Goal: Contribute content

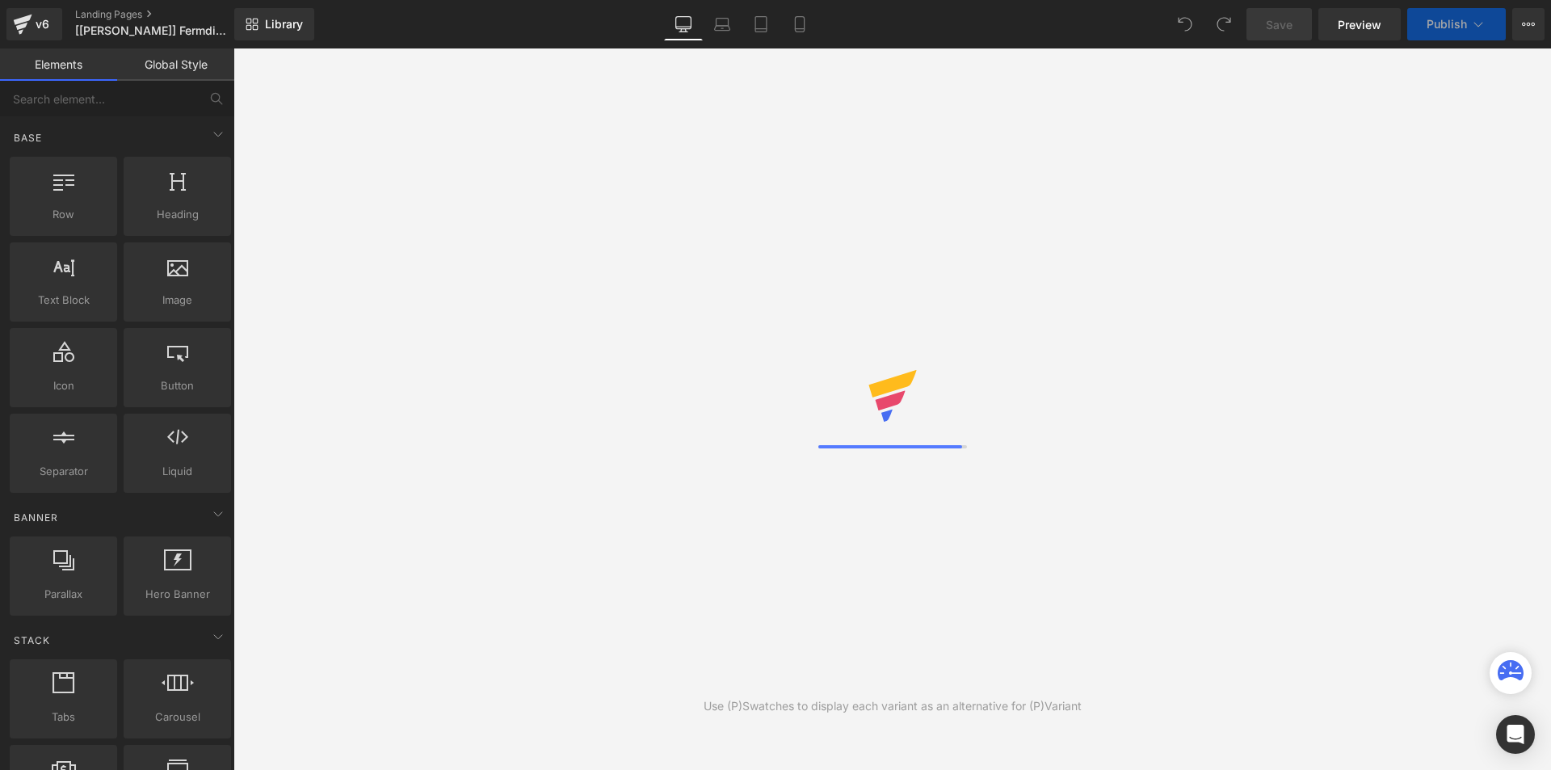
click at [267, 17] on span "Library" at bounding box center [284, 24] width 38 height 15
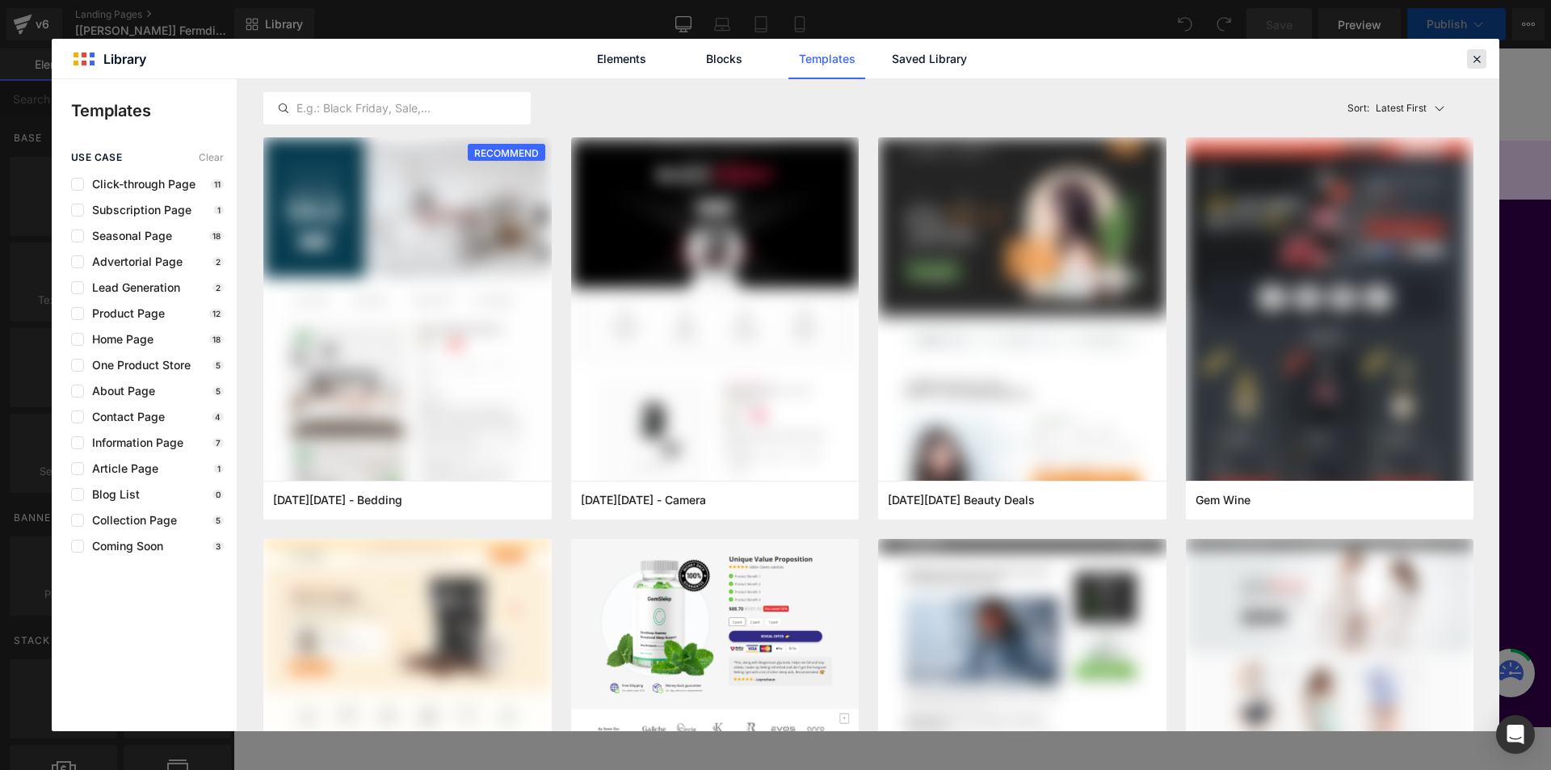
click at [1477, 57] on icon at bounding box center [1476, 59] width 15 height 15
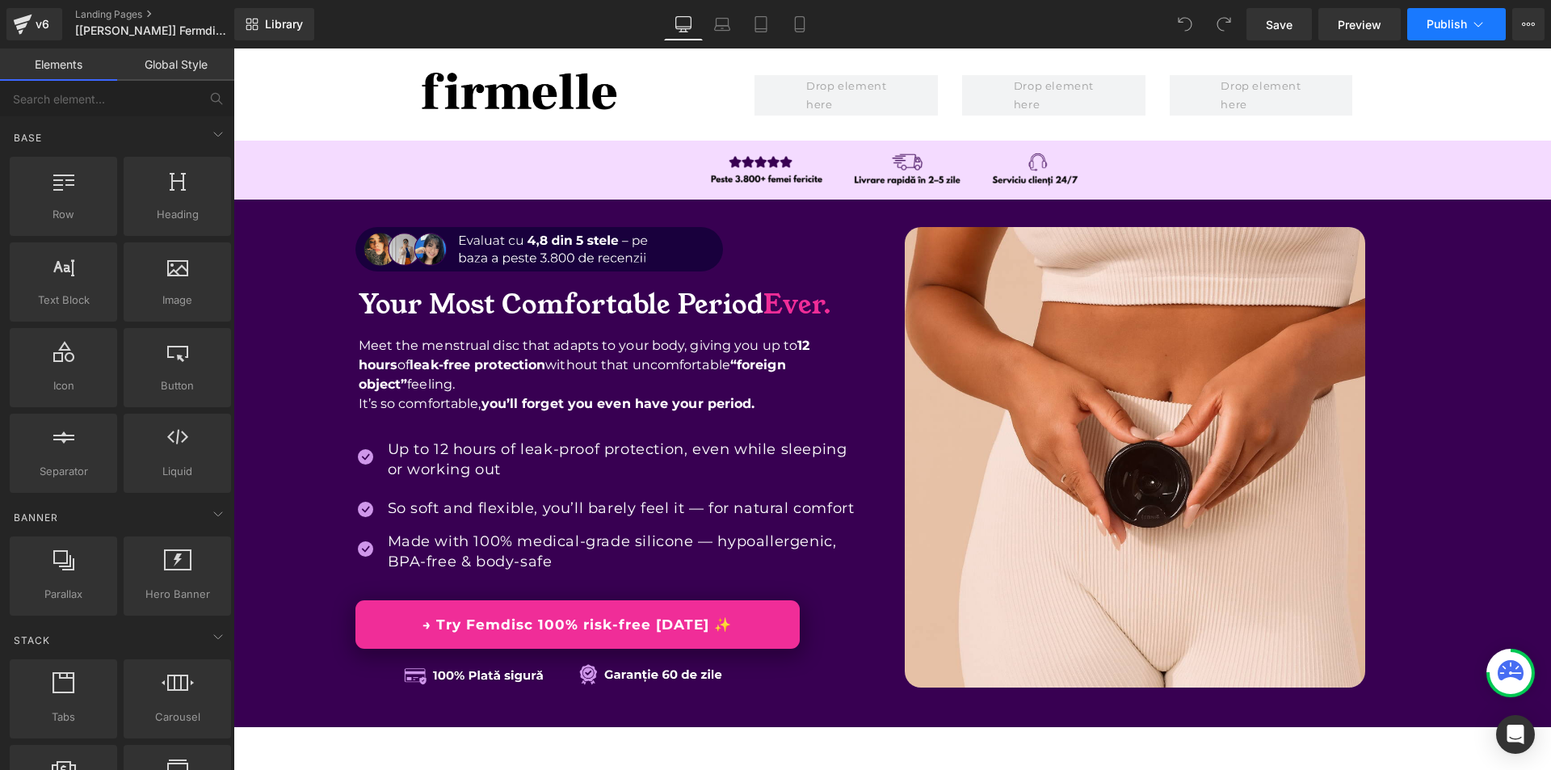
click at [1502, 23] on button "Publish" at bounding box center [1456, 24] width 99 height 32
click at [283, 28] on span "Library" at bounding box center [284, 24] width 38 height 15
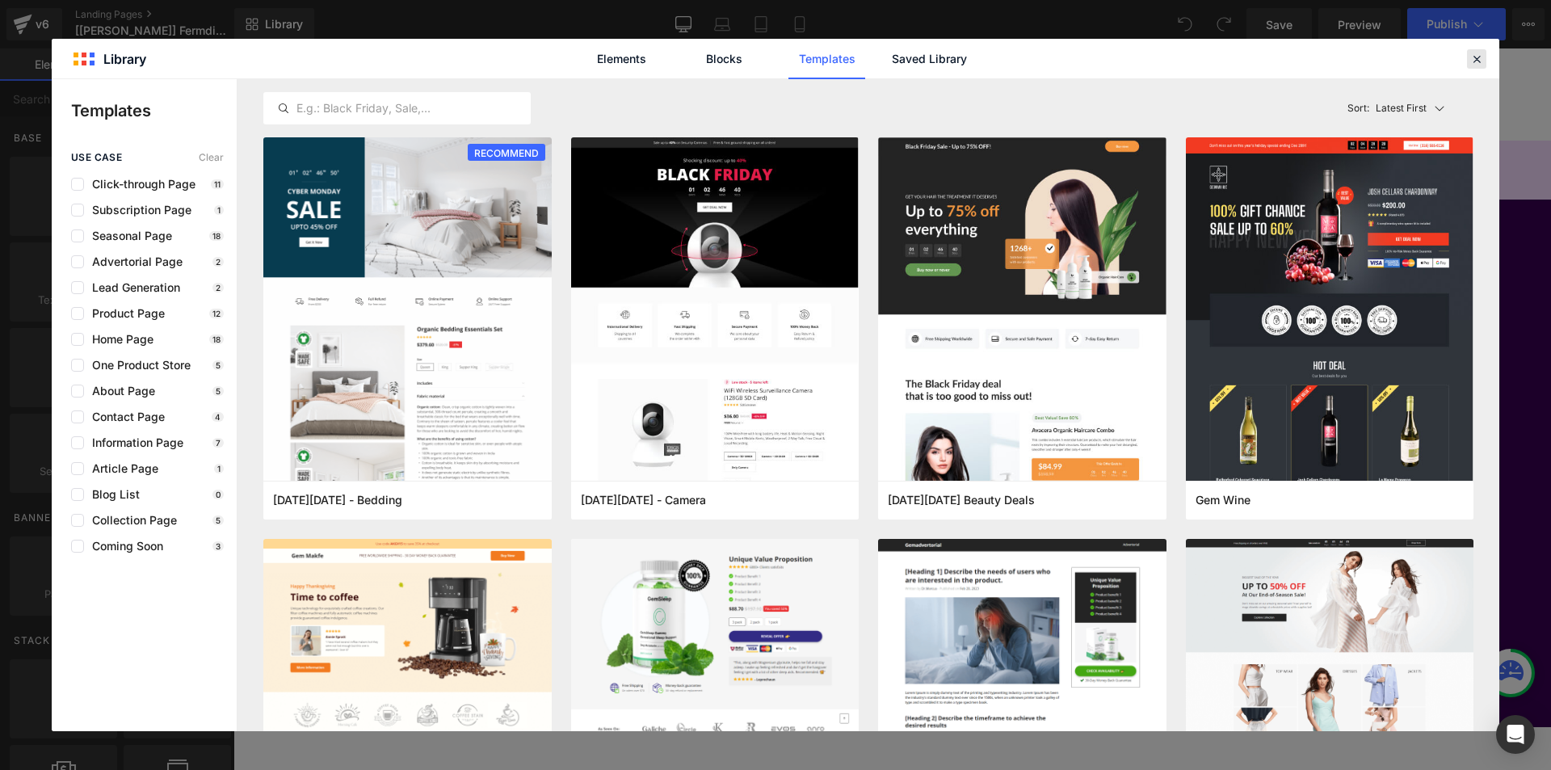
click at [1480, 60] on icon at bounding box center [1476, 59] width 15 height 15
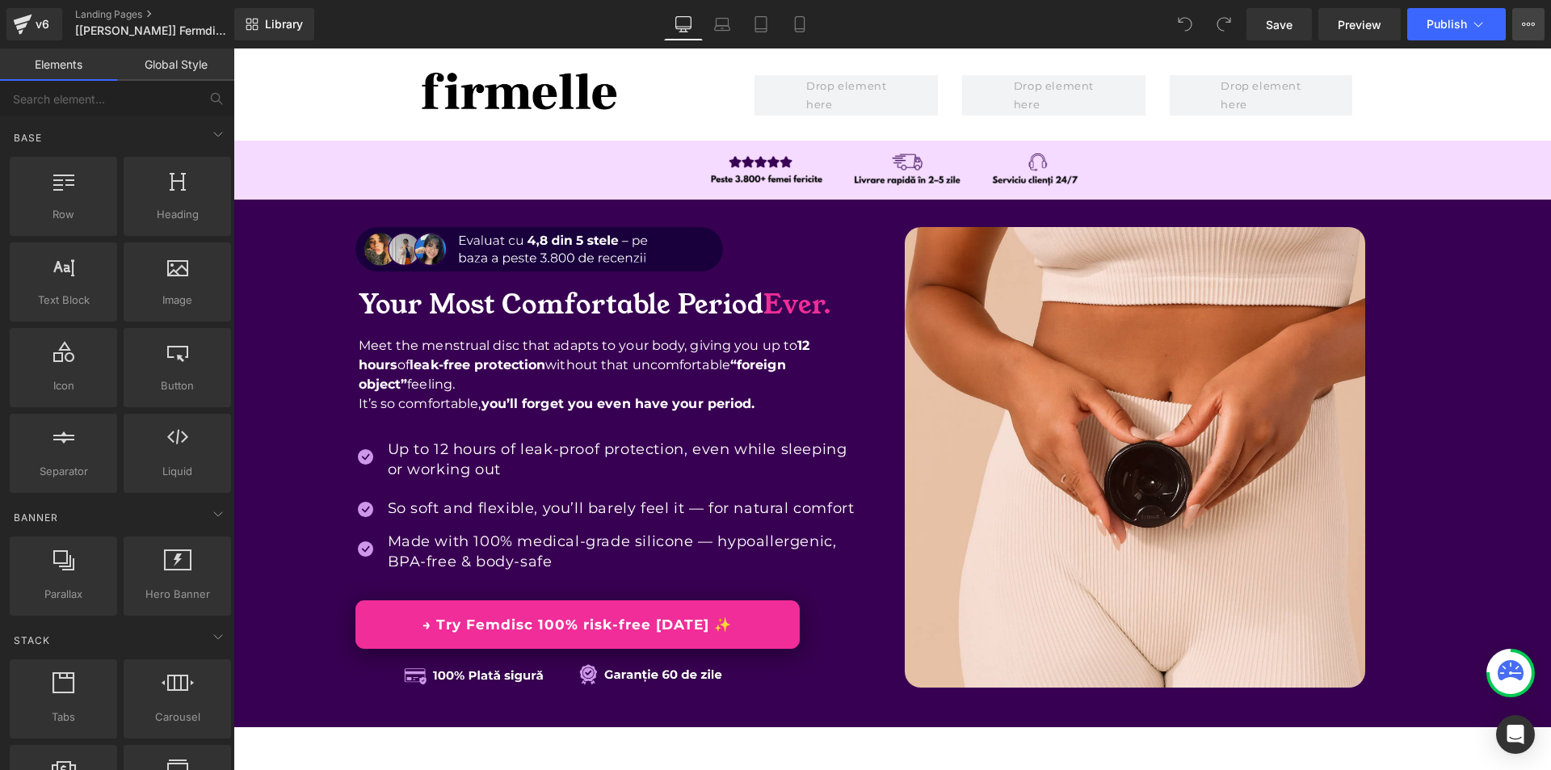
click at [1537, 24] on button "View Live Page View with current Template Save Template to Library Schedule Pub…" at bounding box center [1528, 24] width 32 height 32
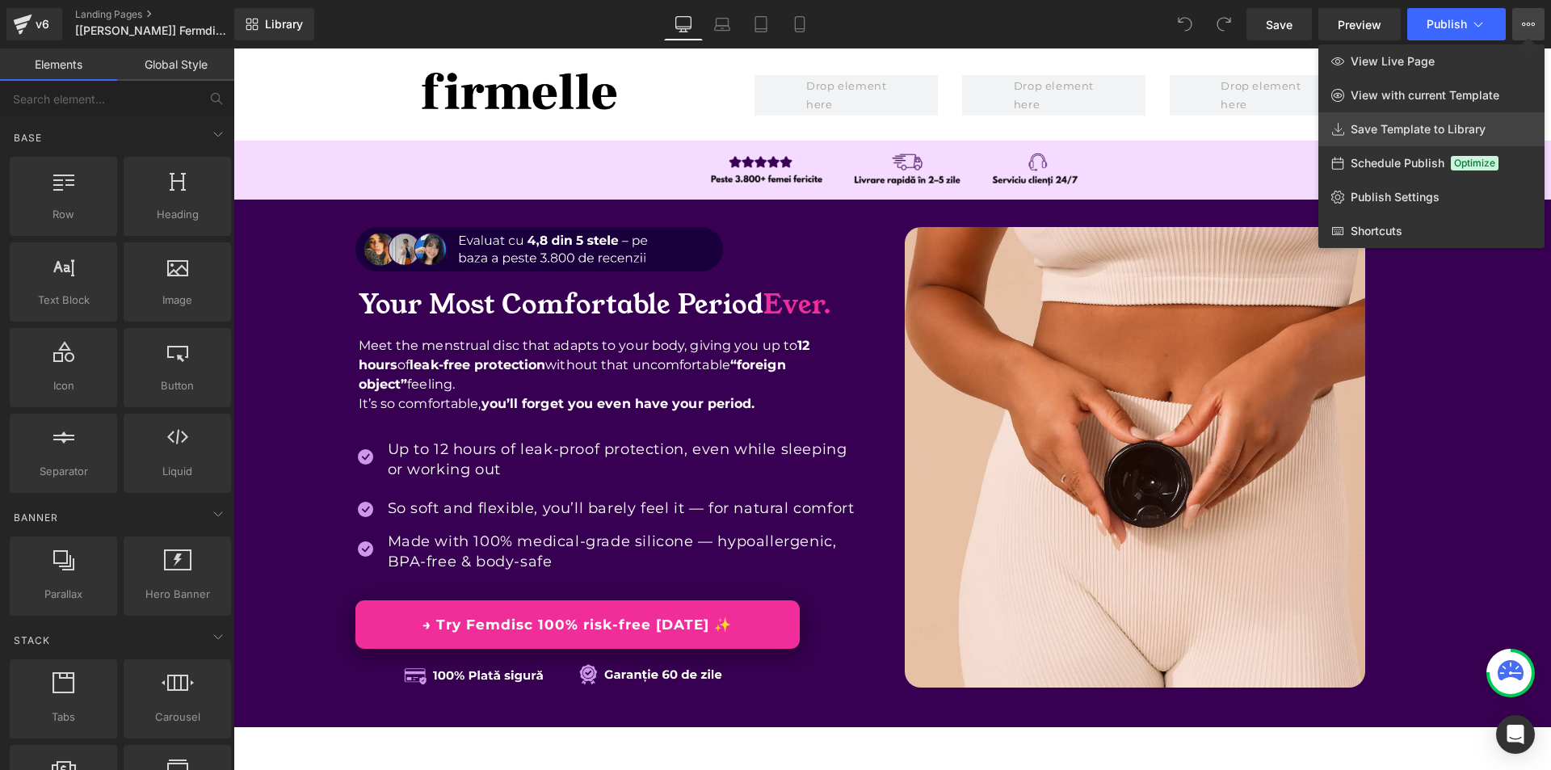
click at [1413, 119] on link "Save Template to Library" at bounding box center [1431, 129] width 226 height 34
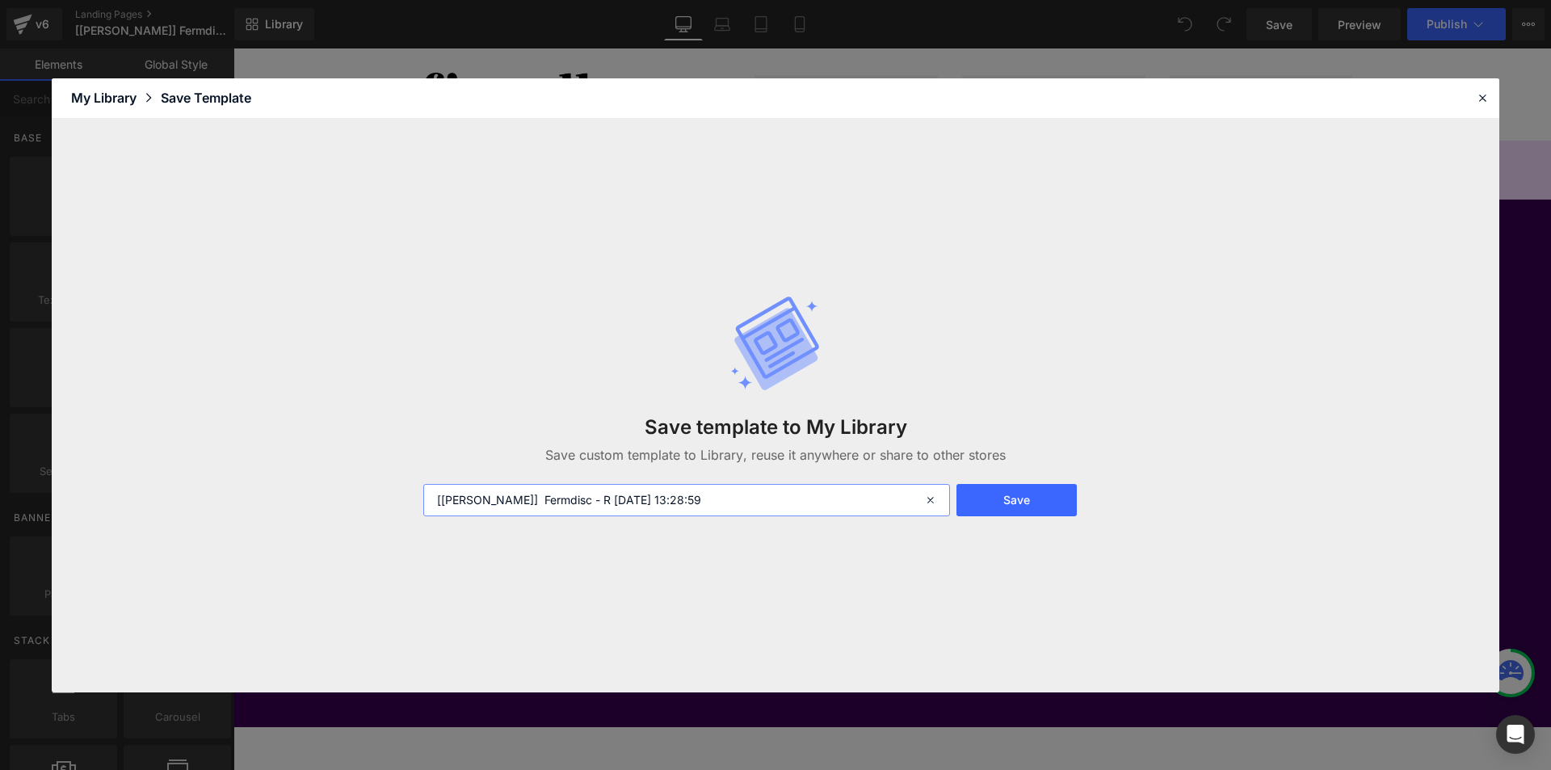
click at [781, 502] on input "[[PERSON_NAME]] Fermdisc - R [DATE] 13:28:59" at bounding box center [686, 500] width 527 height 32
click at [780, 502] on input "[[PERSON_NAME]] Fermdisc - R [DATE] 13:28:59" at bounding box center [686, 500] width 527 height 32
paste input "[DOMAIN_NAME]"
click at [745, 490] on input "[DOMAIN_NAME]" at bounding box center [686, 500] width 527 height 32
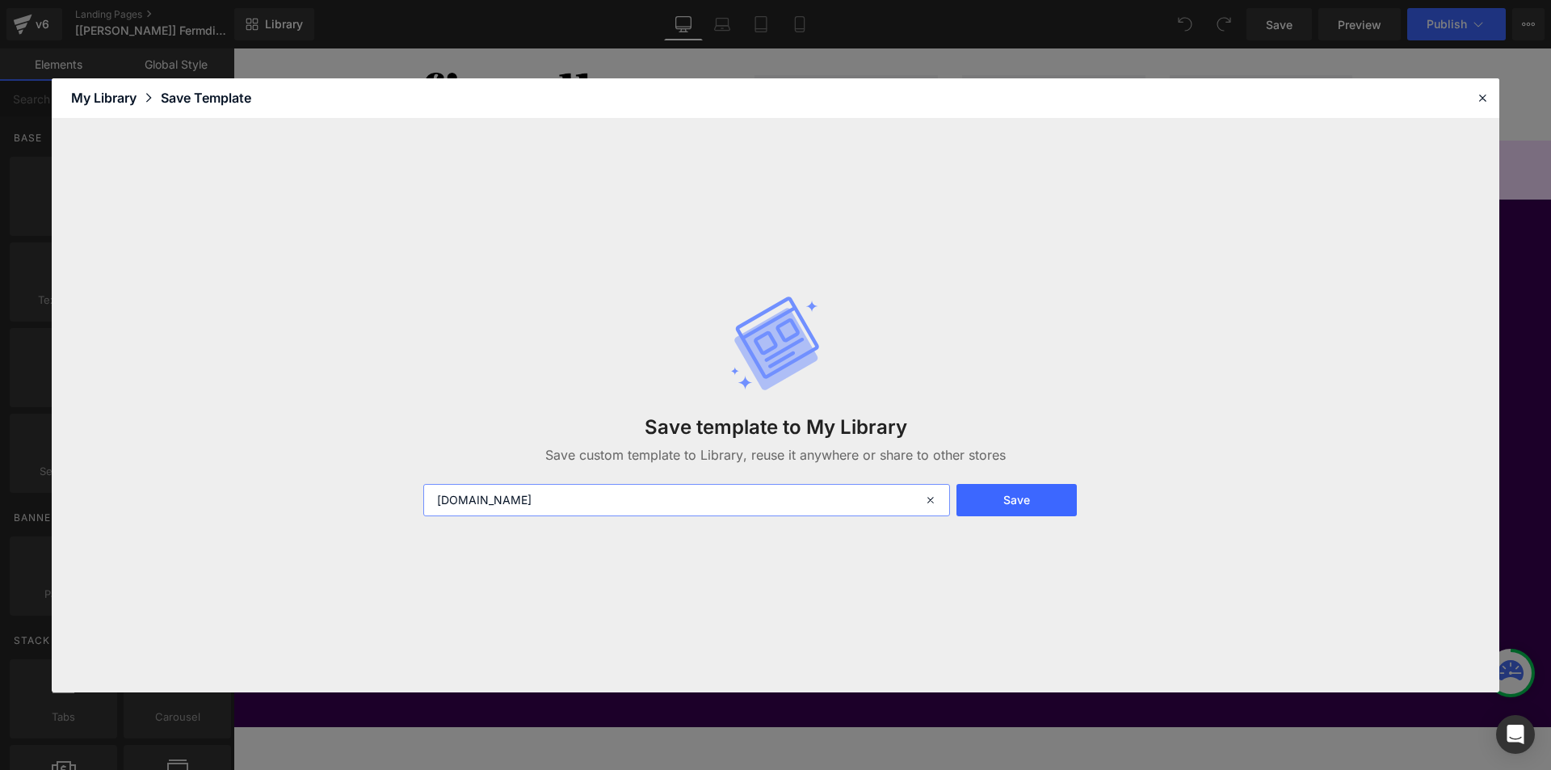
click at [745, 490] on input "[DOMAIN_NAME]" at bounding box center [686, 500] width 527 height 32
click at [745, 491] on input "[DOMAIN_NAME]" at bounding box center [686, 500] width 527 height 32
type input "EXPORT ENG VER. -"
click at [1060, 496] on button "Save" at bounding box center [1016, 500] width 120 height 32
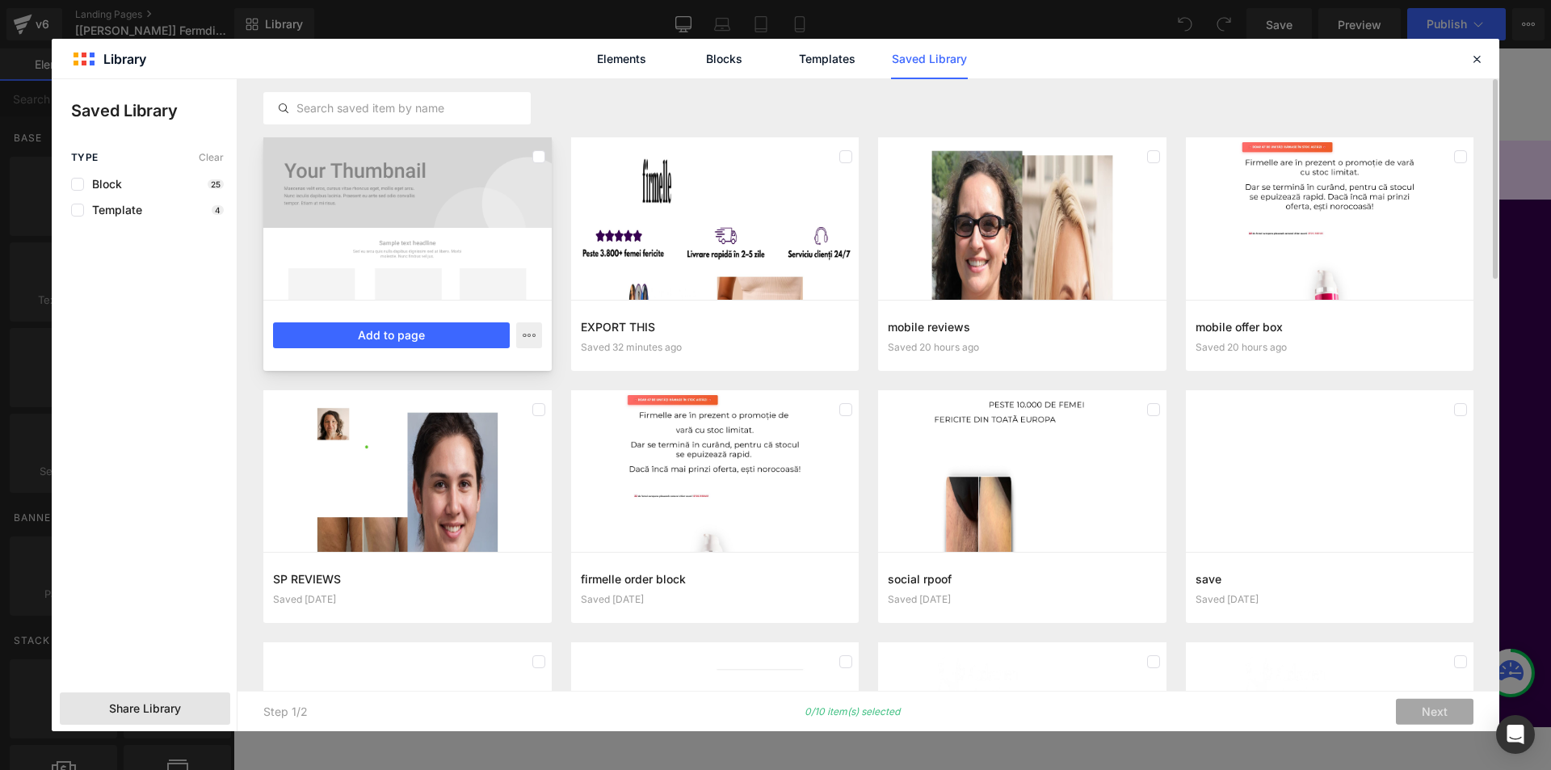
click at [442, 258] on div at bounding box center [407, 218] width 288 height 162
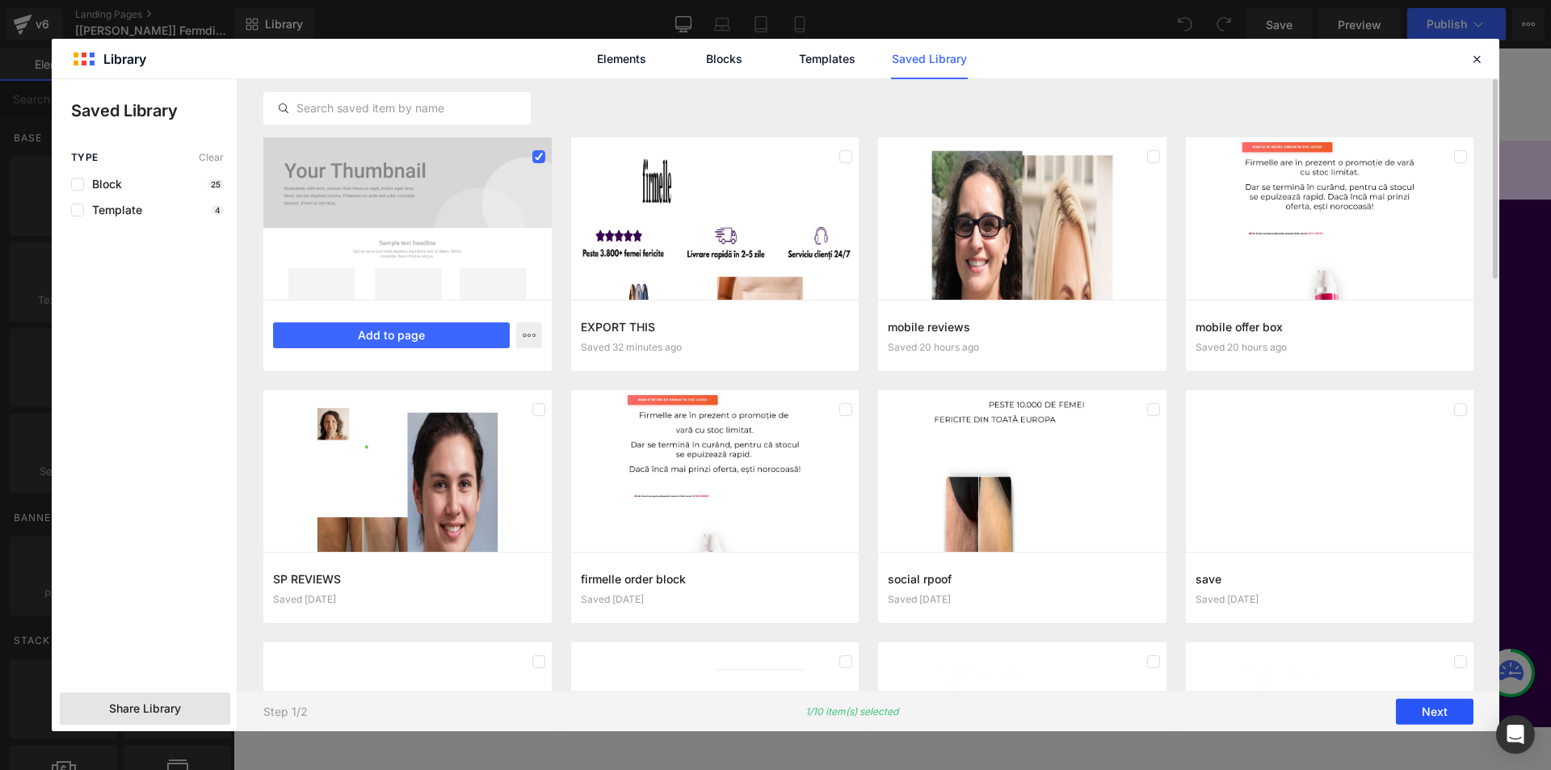
click at [1429, 708] on button "Next" at bounding box center [1435, 712] width 78 height 26
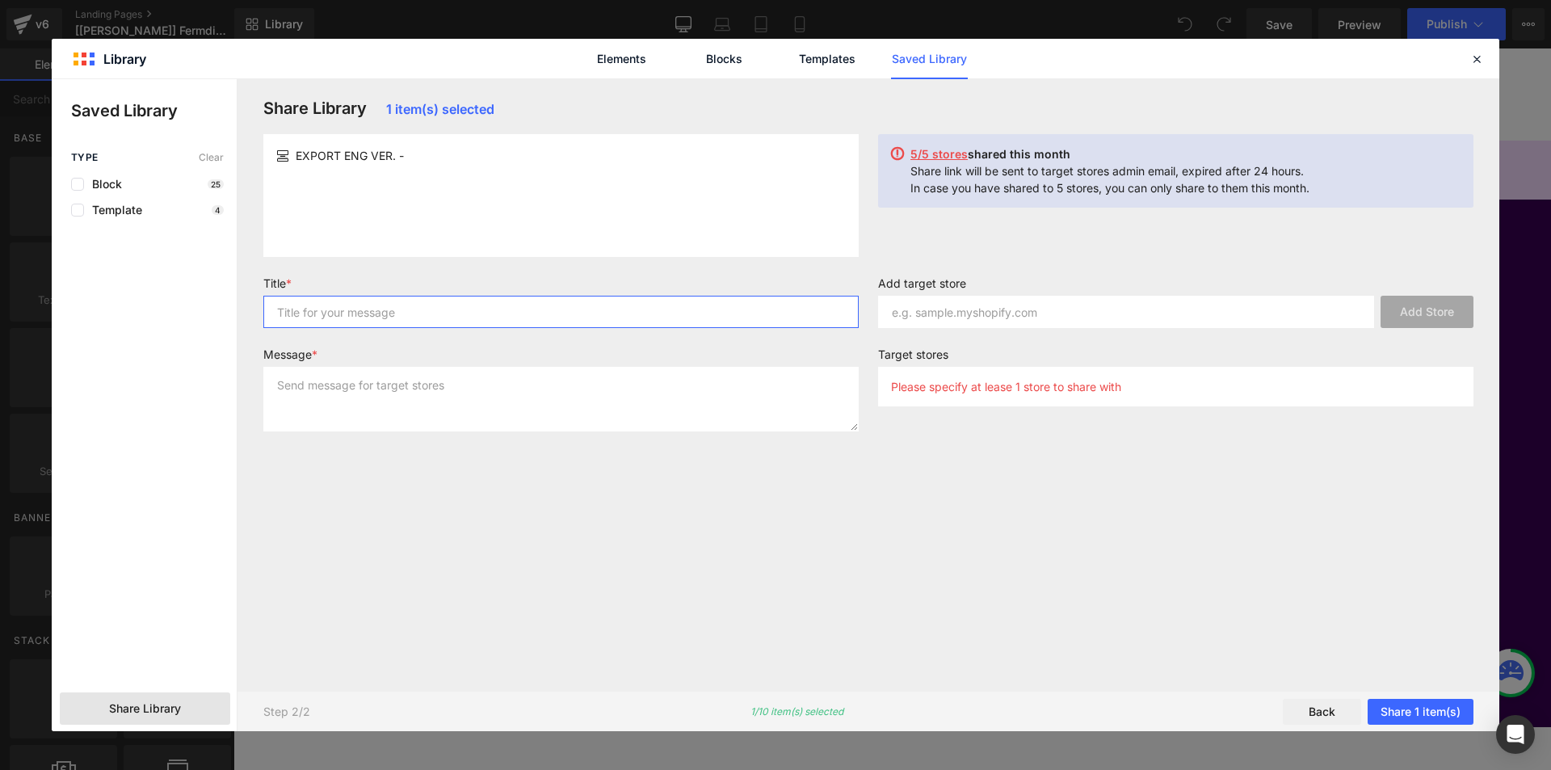
click at [357, 322] on input "text" at bounding box center [560, 312] width 595 height 32
click at [942, 288] on label "Add target store" at bounding box center [1175, 285] width 595 height 19
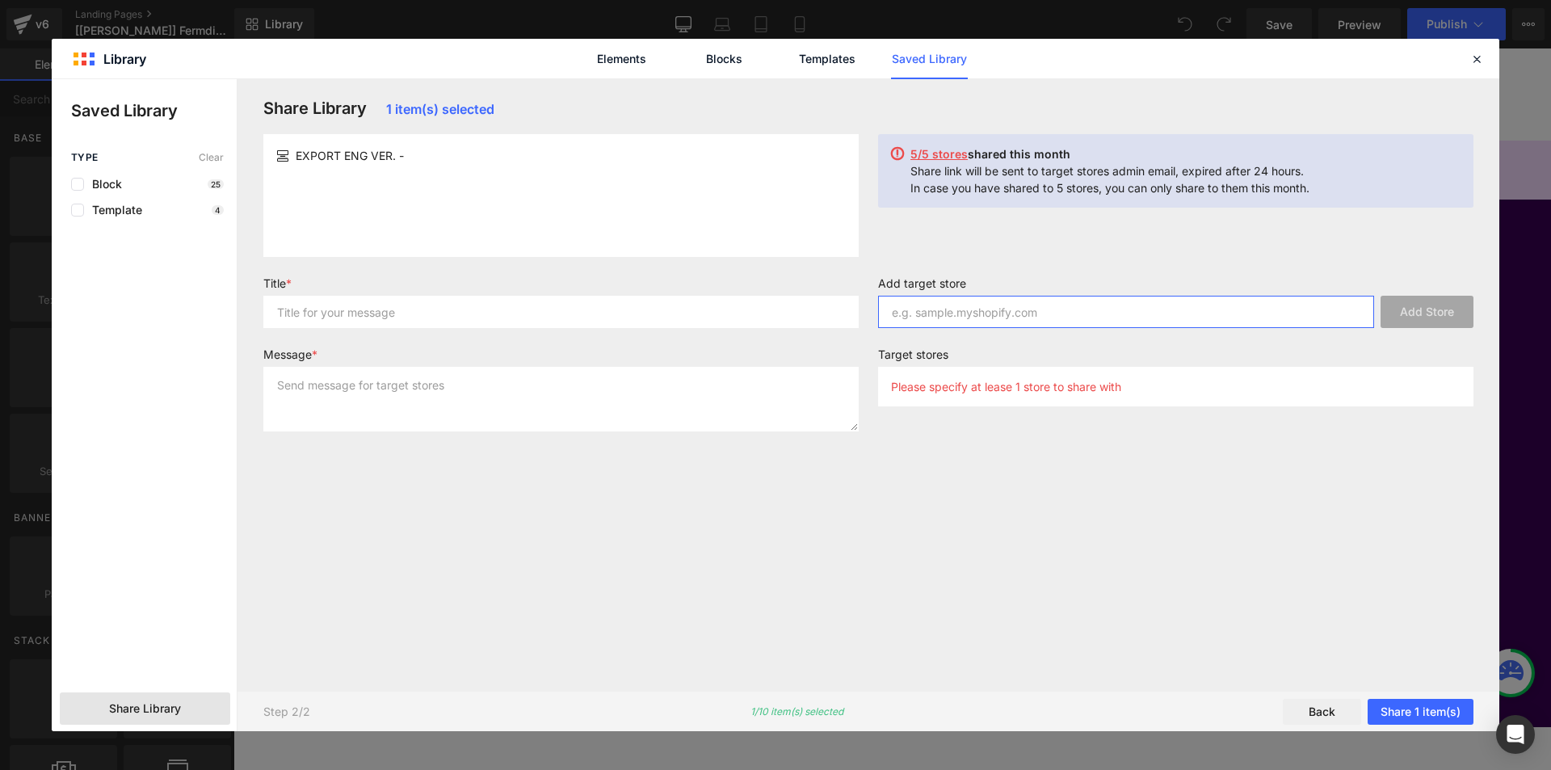
click at [952, 309] on input "text" at bounding box center [1126, 312] width 496 height 32
paste input "[DOMAIN_NAME]"
type input "[DOMAIN_NAME]"
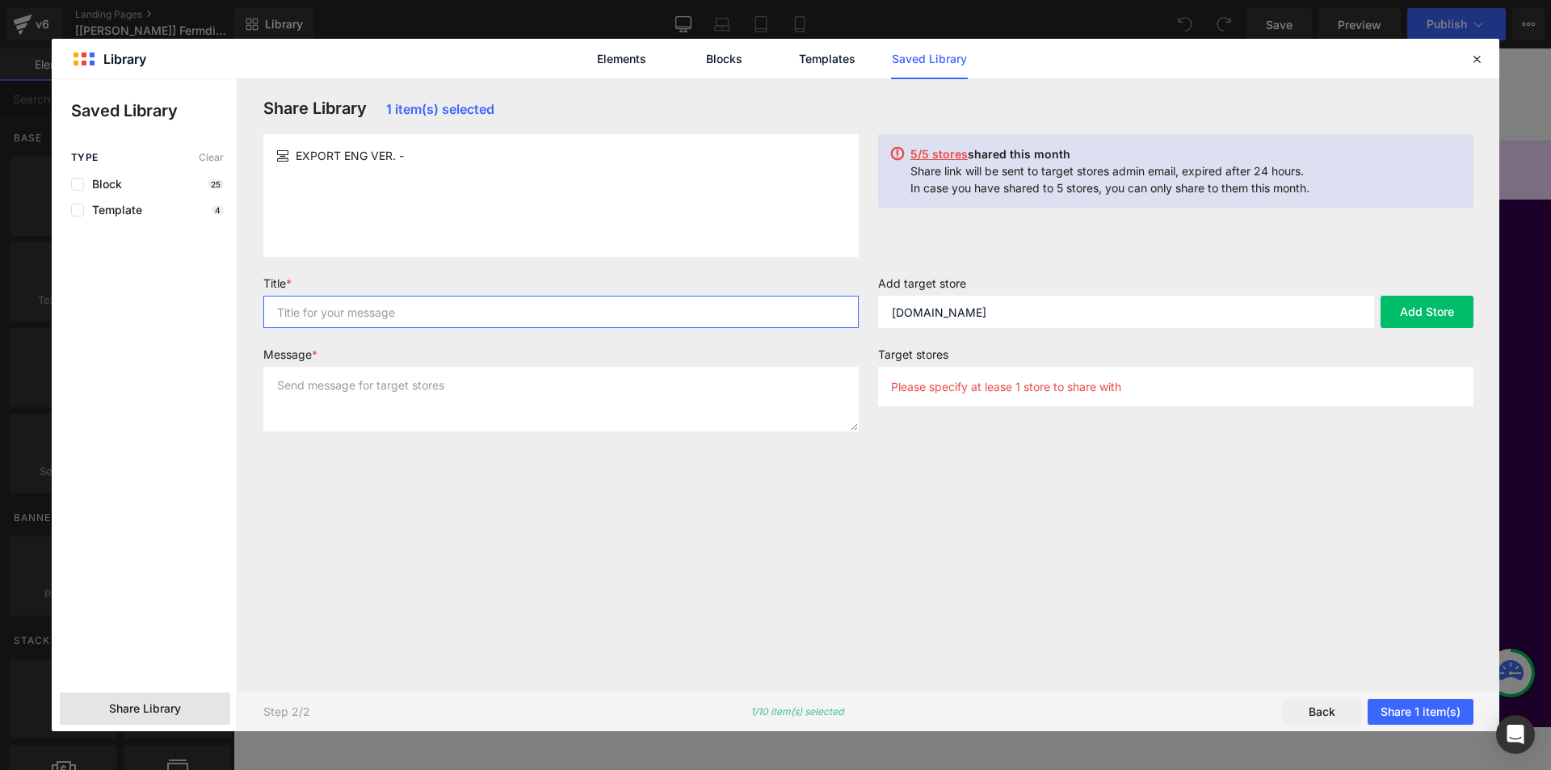
click at [337, 308] on input "text" at bounding box center [560, 312] width 595 height 32
type input "asd"
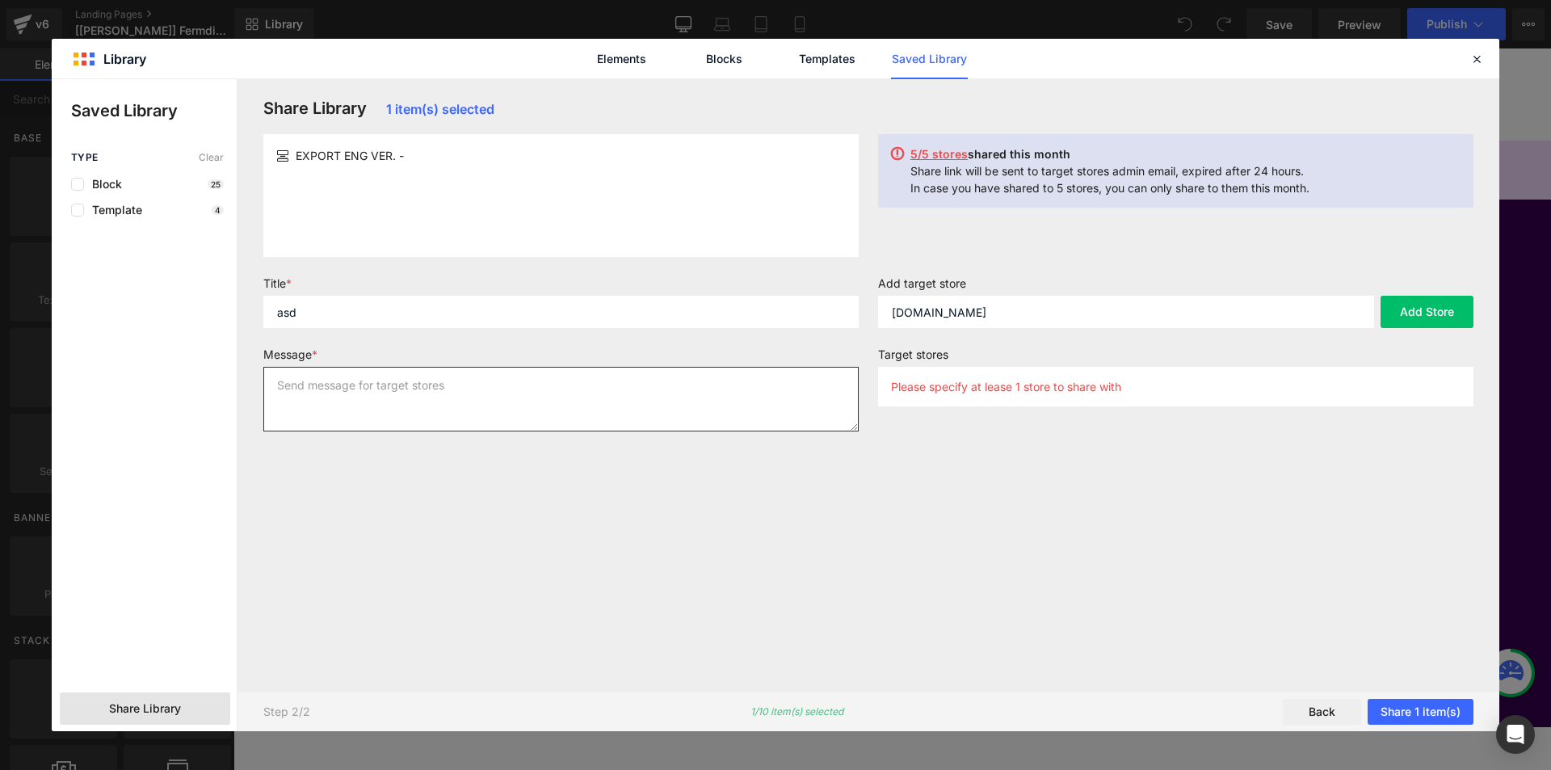
click at [396, 393] on textarea at bounding box center [560, 399] width 595 height 65
type textarea "asd"
click at [1415, 318] on button "Add Store" at bounding box center [1426, 312] width 93 height 32
click at [1423, 717] on button "Share 1 item(s)" at bounding box center [1420, 712] width 106 height 26
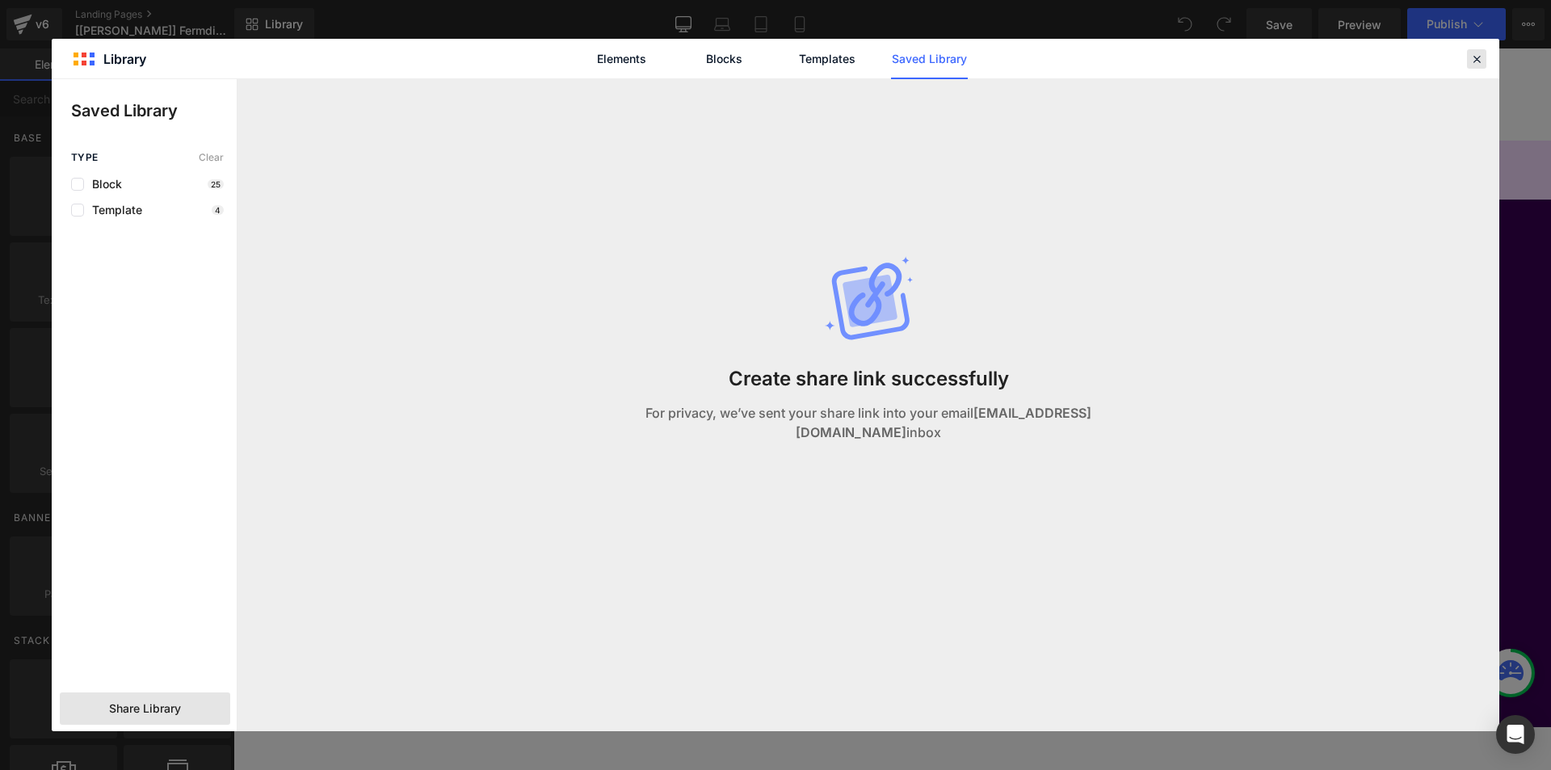
click at [1482, 52] on icon at bounding box center [1476, 59] width 15 height 15
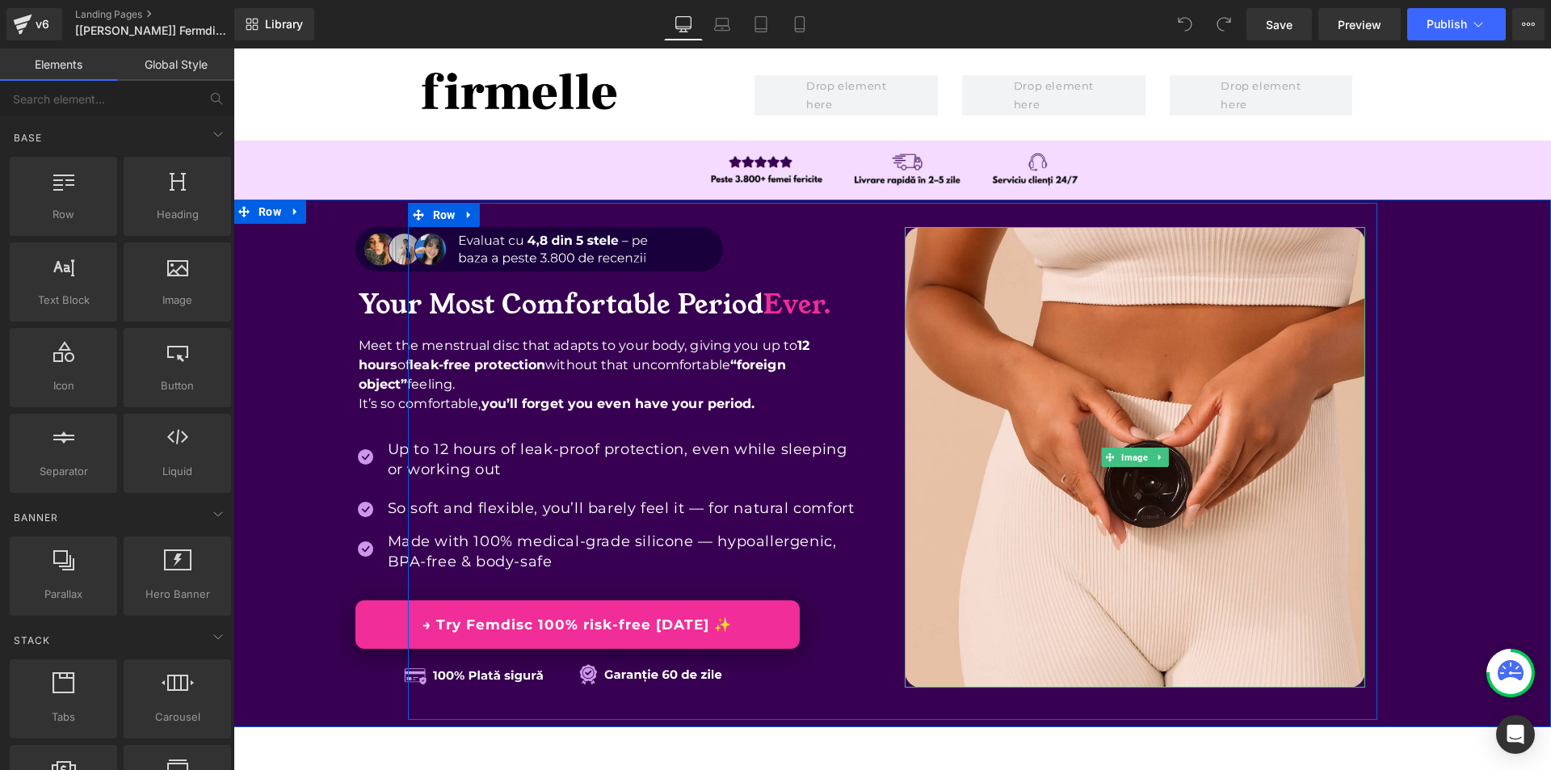
scroll to position [404, 0]
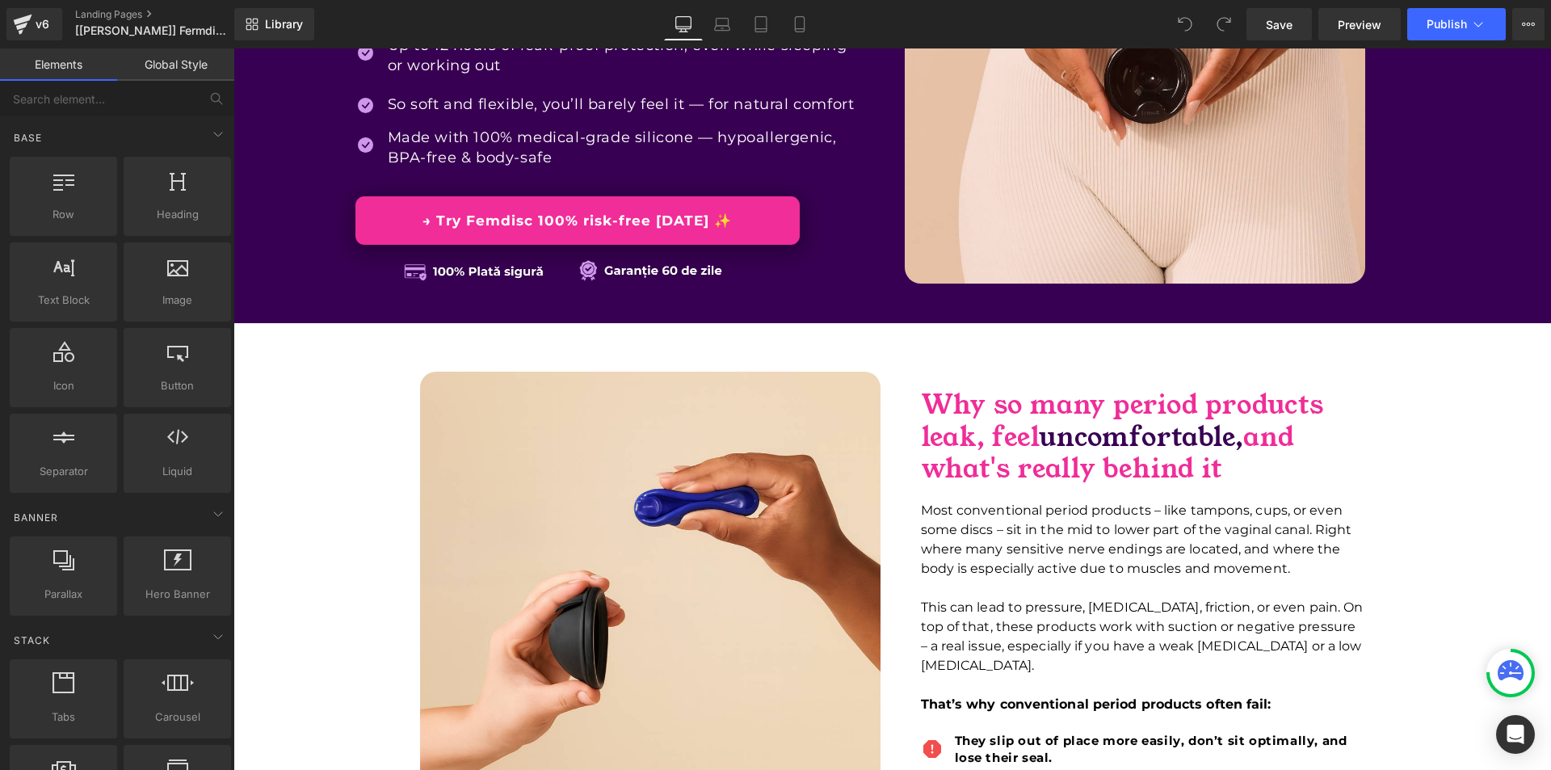
click at [1090, 515] on p "Most conventional period products – like tampons, cups, or even some discs – si…" at bounding box center [1143, 540] width 444 height 78
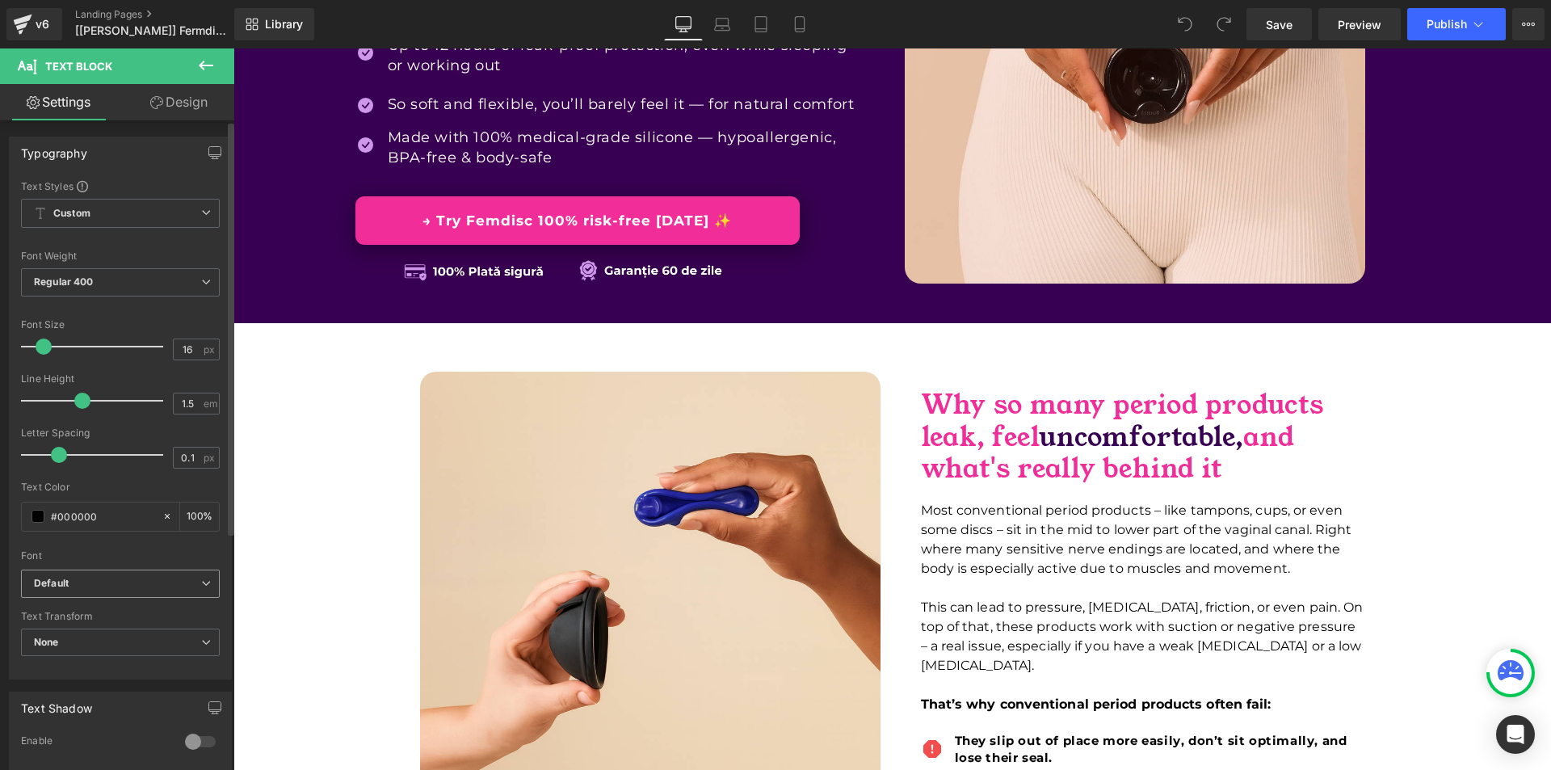
click at [118, 586] on b "Default" at bounding box center [117, 584] width 167 height 14
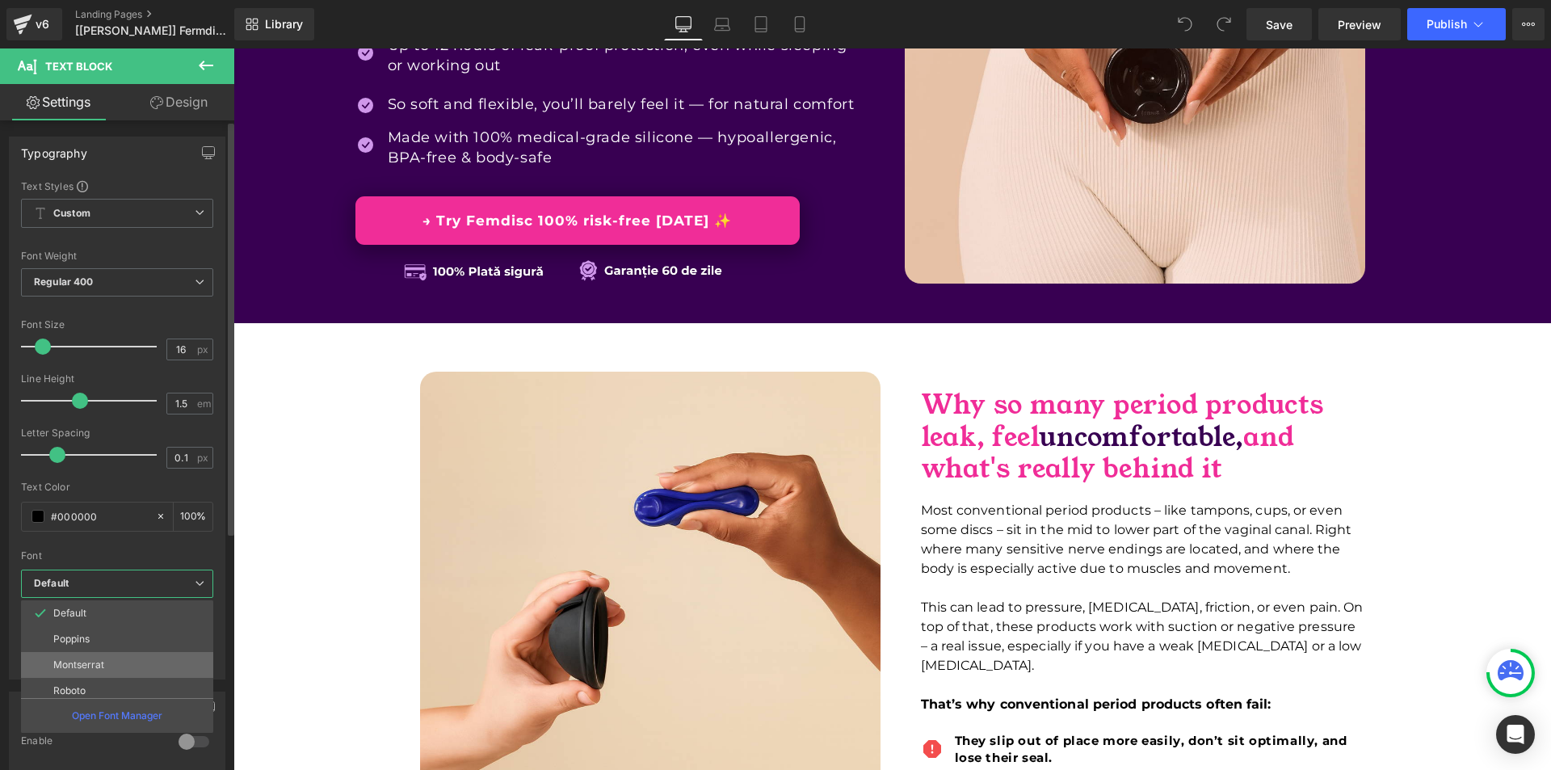
click at [102, 661] on p "Montserrat" at bounding box center [78, 664] width 51 height 11
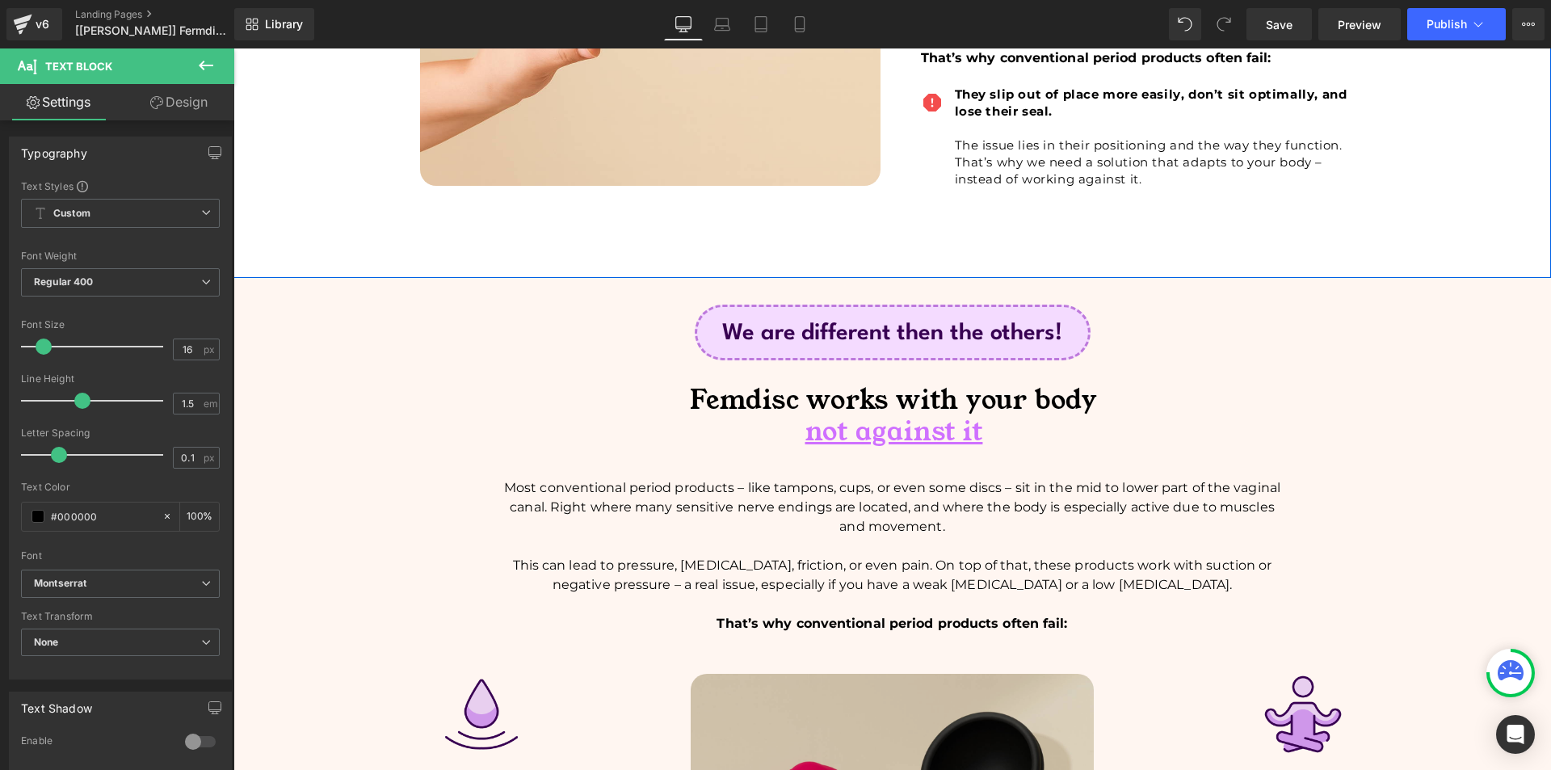
scroll to position [1212, 0]
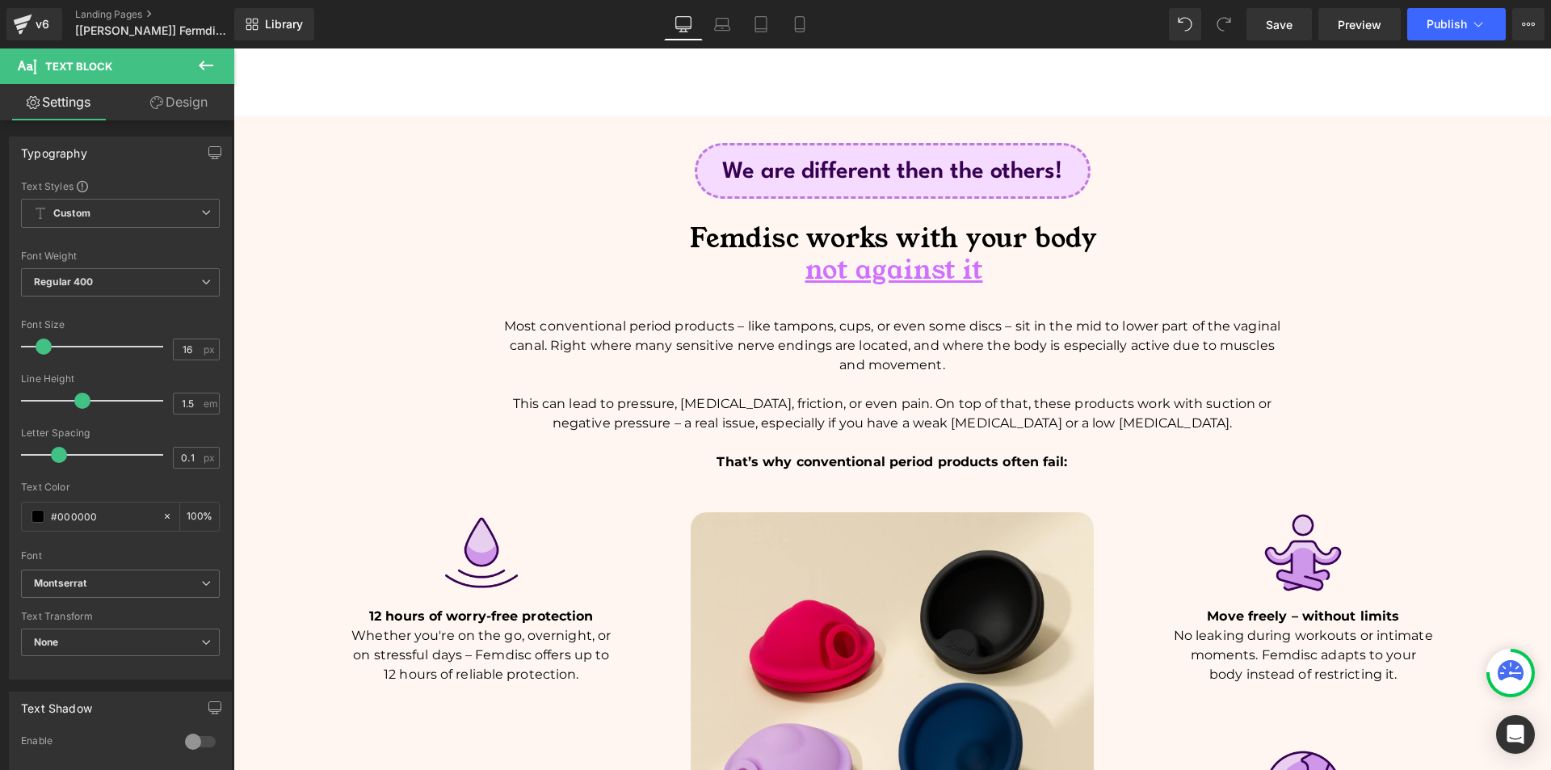
click at [697, 322] on p "Most conventional period products – like tampons, cups, or even some discs – si…" at bounding box center [892, 346] width 783 height 58
click at [74, 594] on span "Default" at bounding box center [120, 583] width 199 height 28
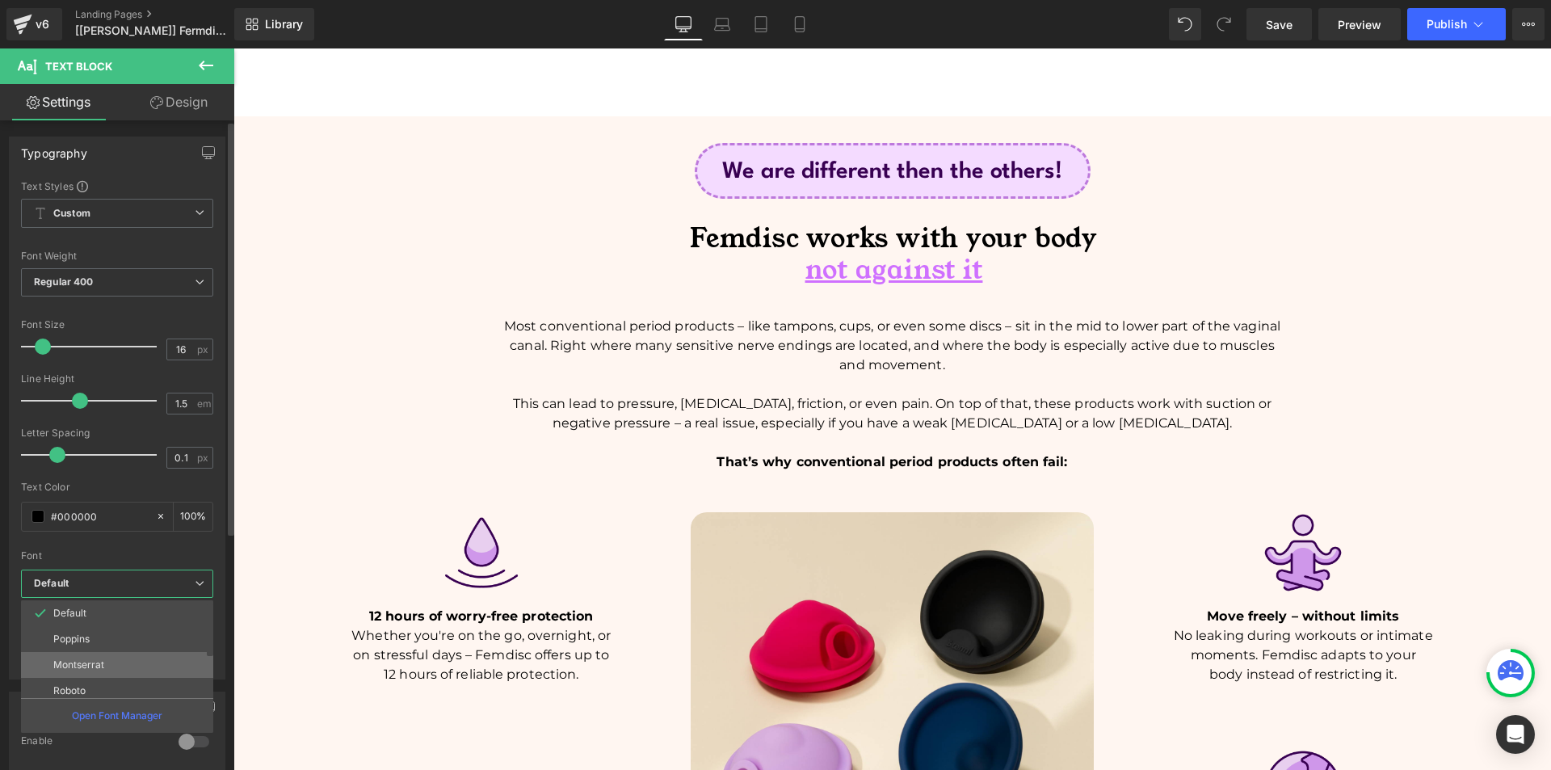
click at [90, 661] on p "Montserrat" at bounding box center [78, 664] width 51 height 11
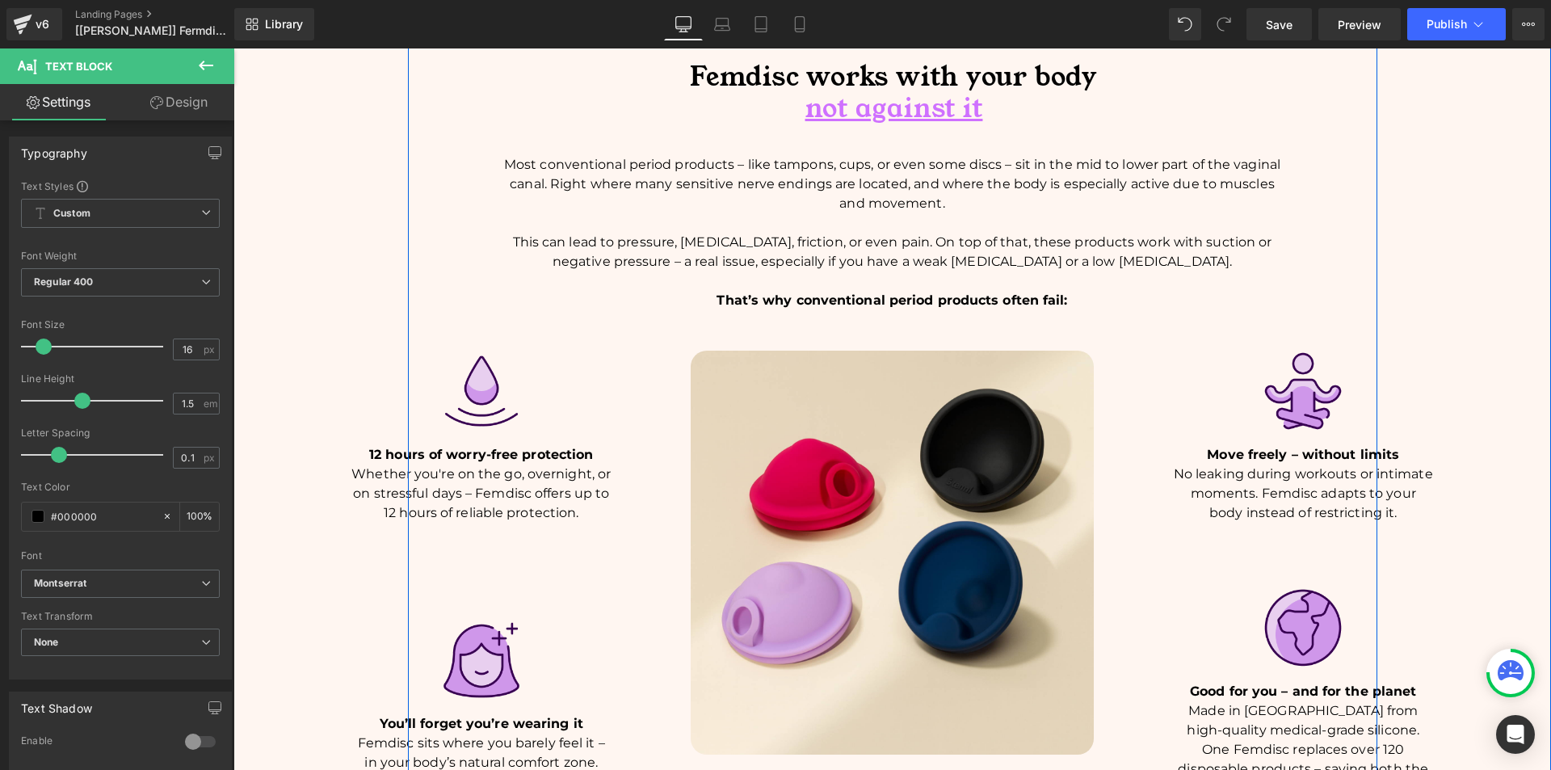
scroll to position [1454, 0]
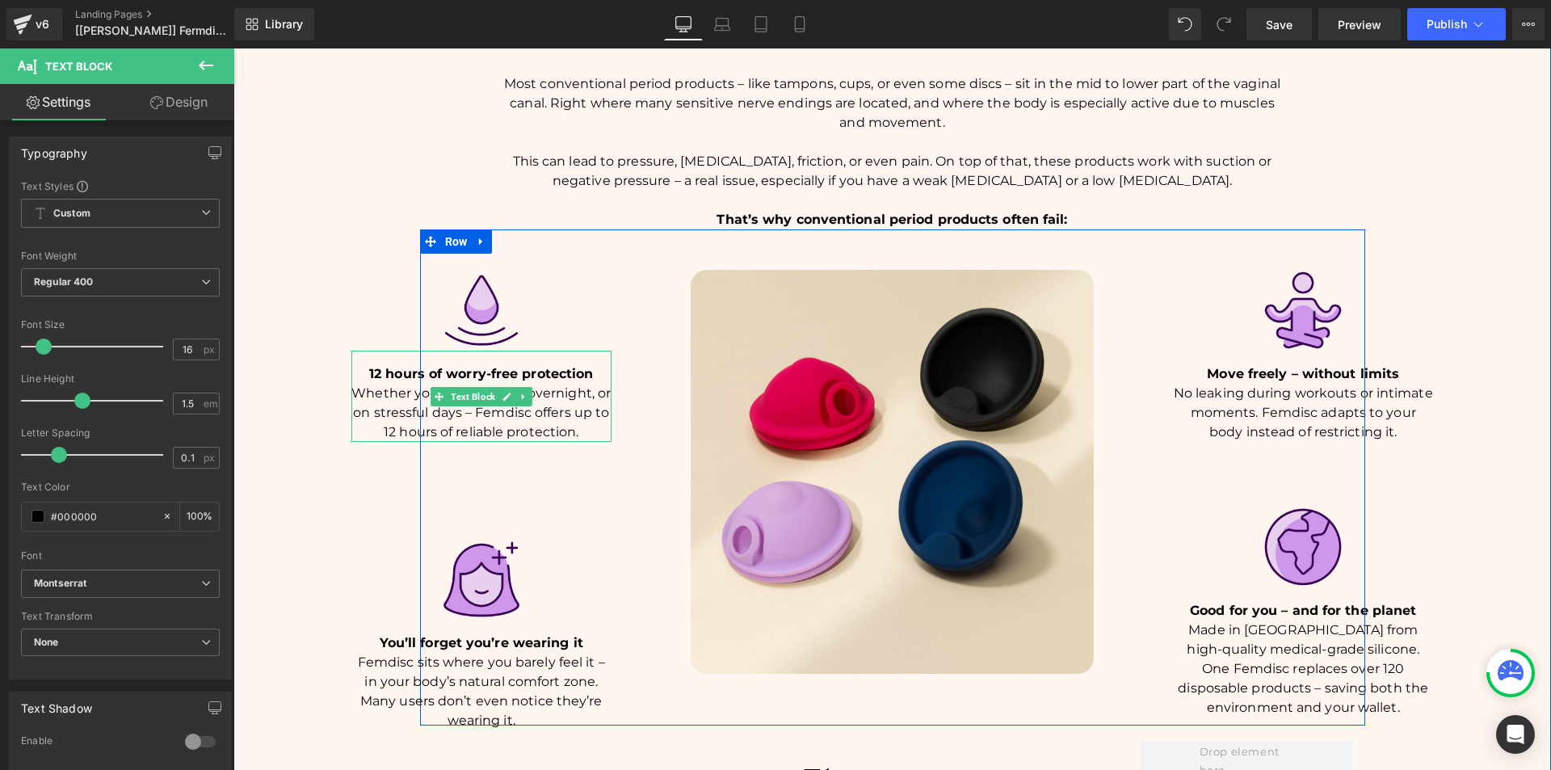
click at [446, 395] on p "Whether you're on the go, overnight, or on stressful days – Femdisc offers up t…" at bounding box center [481, 413] width 261 height 58
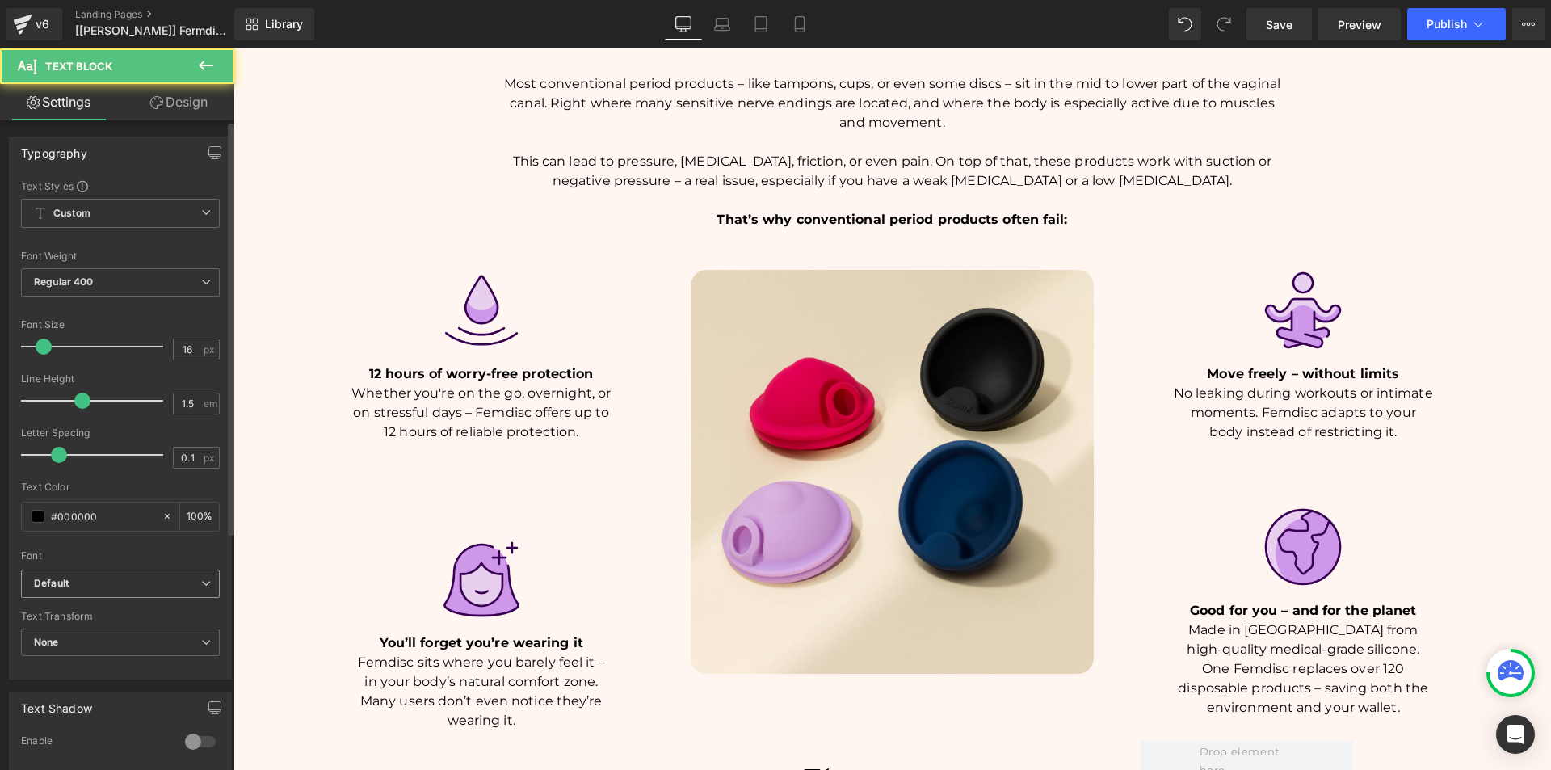
click at [141, 577] on b "Default" at bounding box center [117, 584] width 167 height 14
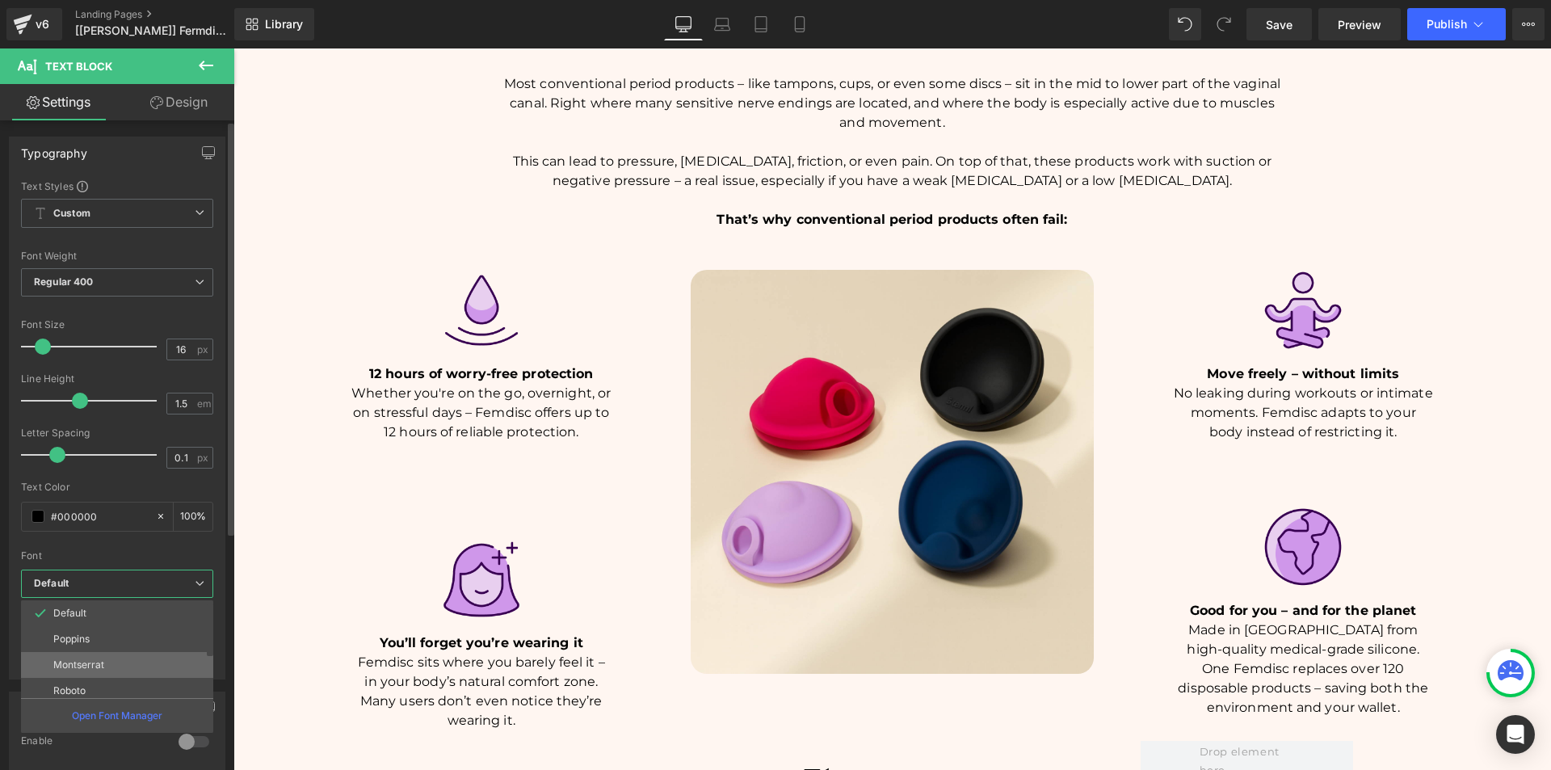
drag, startPoint x: 114, startPoint y: 657, endPoint x: 90, endPoint y: 607, distance: 54.9
click at [114, 657] on li "Montserrat" at bounding box center [120, 665] width 199 height 26
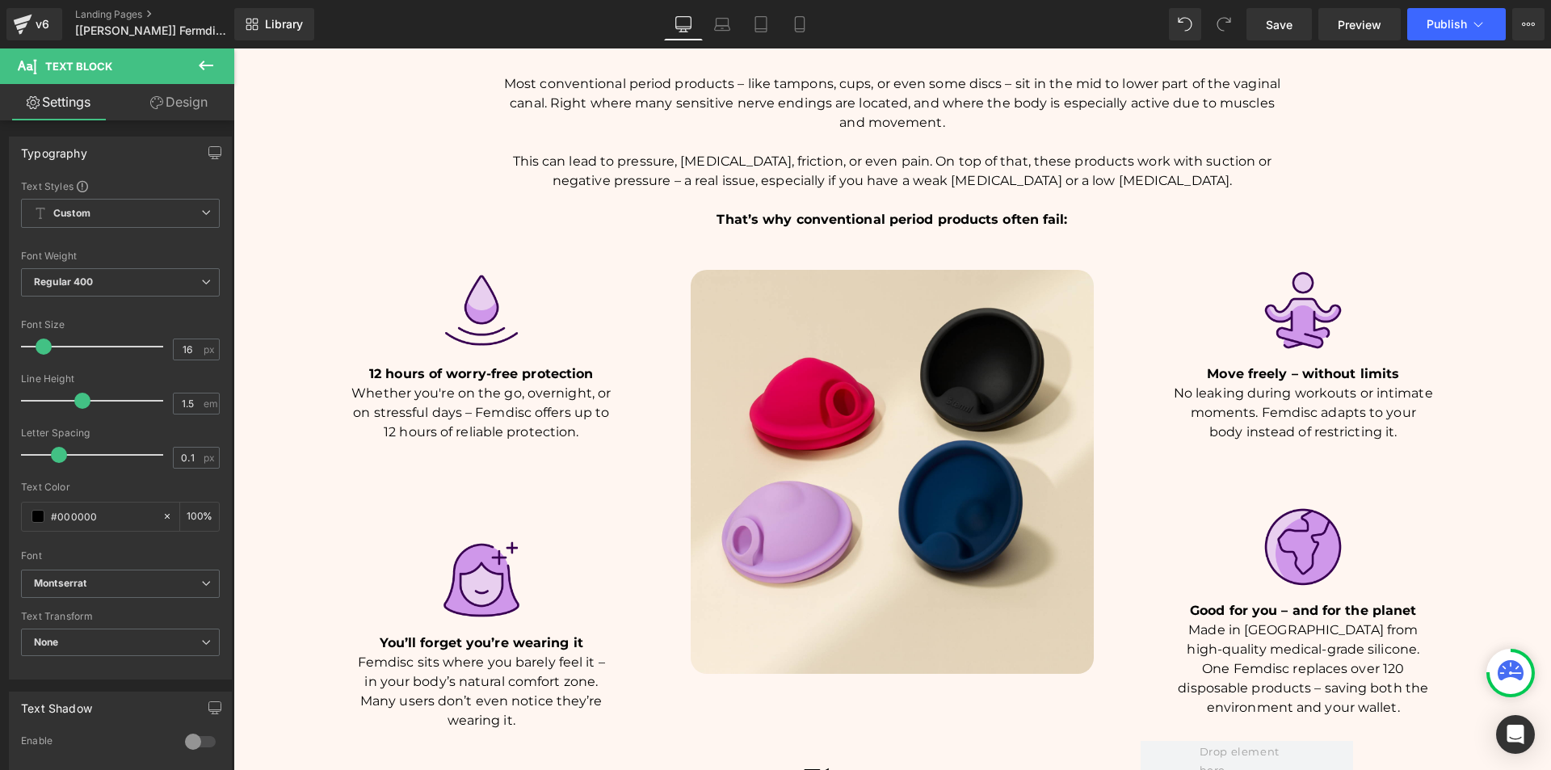
click at [400, 657] on p "Femdisc sits where you barely feel it – in your body’s natural comfort zone. Ma…" at bounding box center [481, 692] width 261 height 78
click at [61, 588] on icon "Default" at bounding box center [51, 584] width 35 height 14
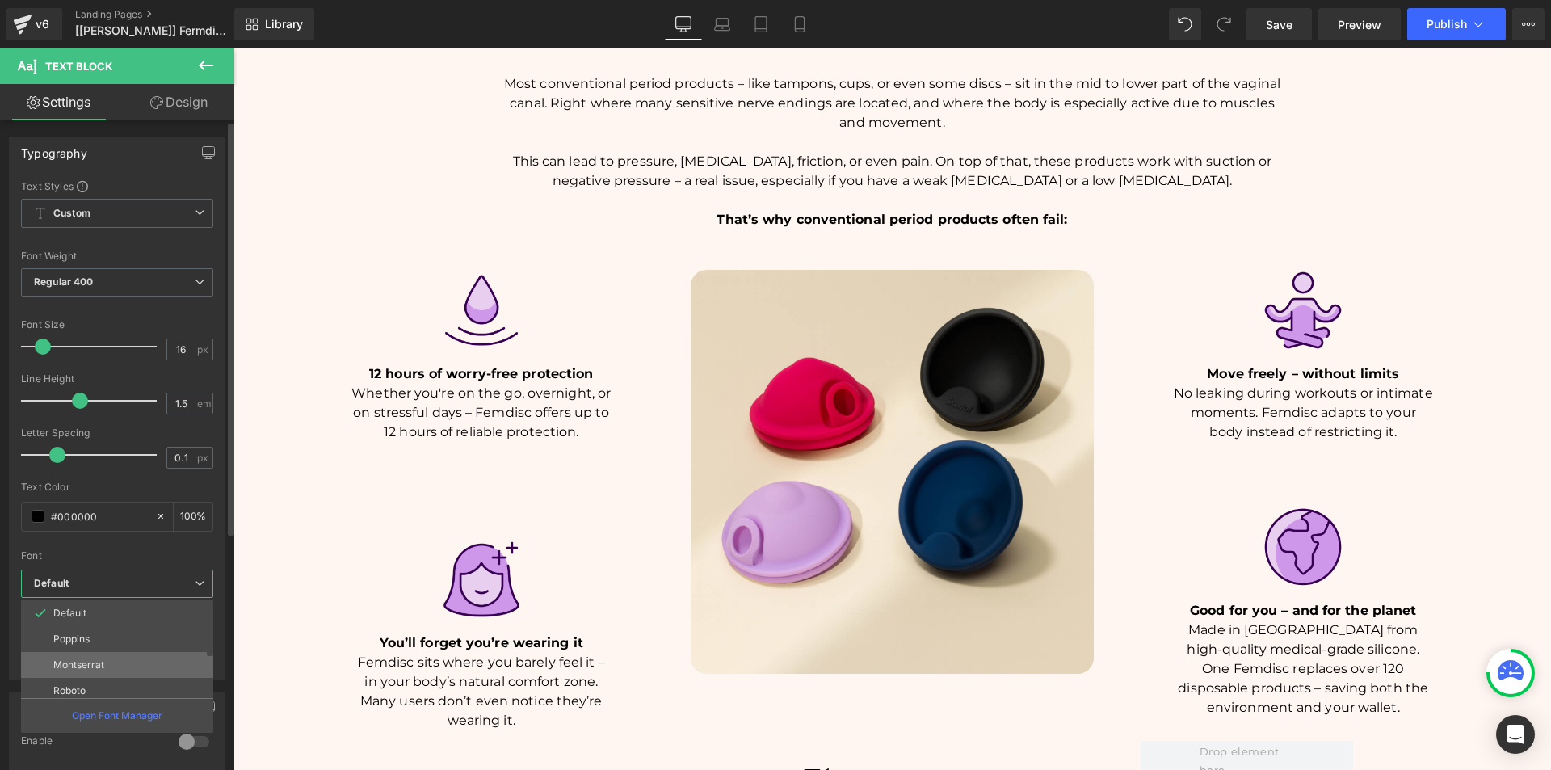
click at [86, 660] on p "Montserrat" at bounding box center [78, 664] width 51 height 11
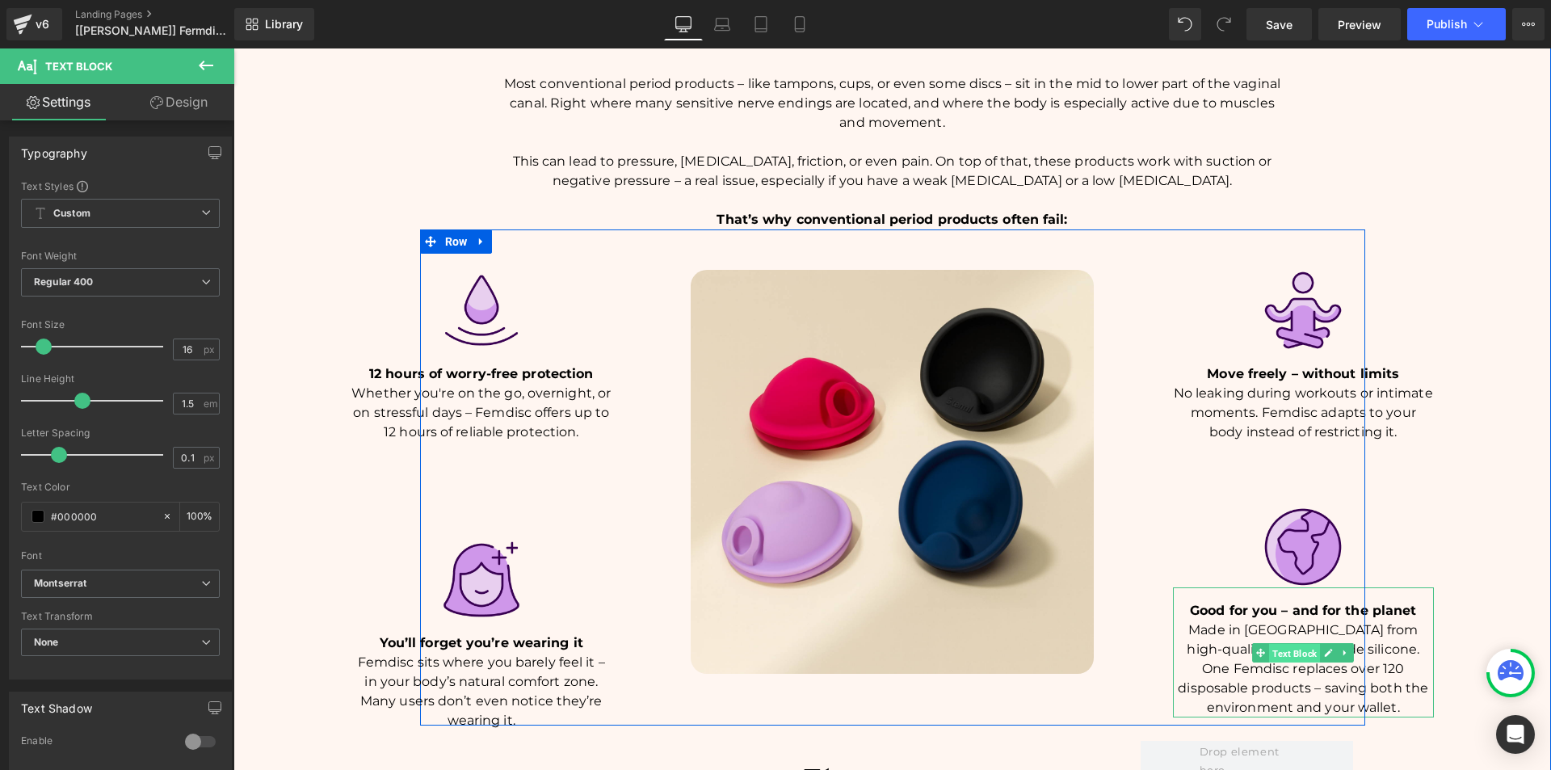
click at [1270, 643] on span "Text Block" at bounding box center [1294, 652] width 51 height 19
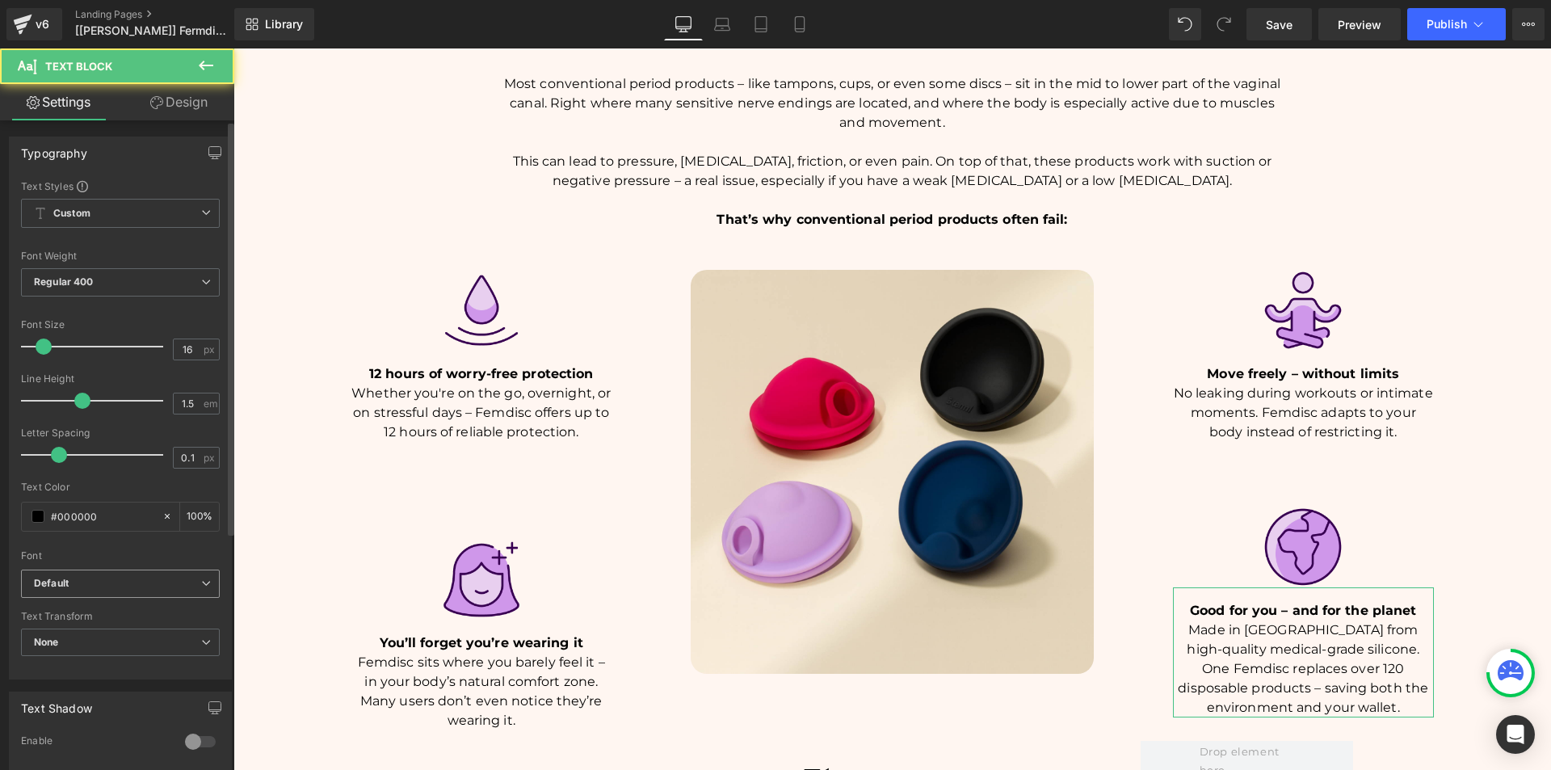
click at [108, 597] on span "Default" at bounding box center [120, 583] width 199 height 28
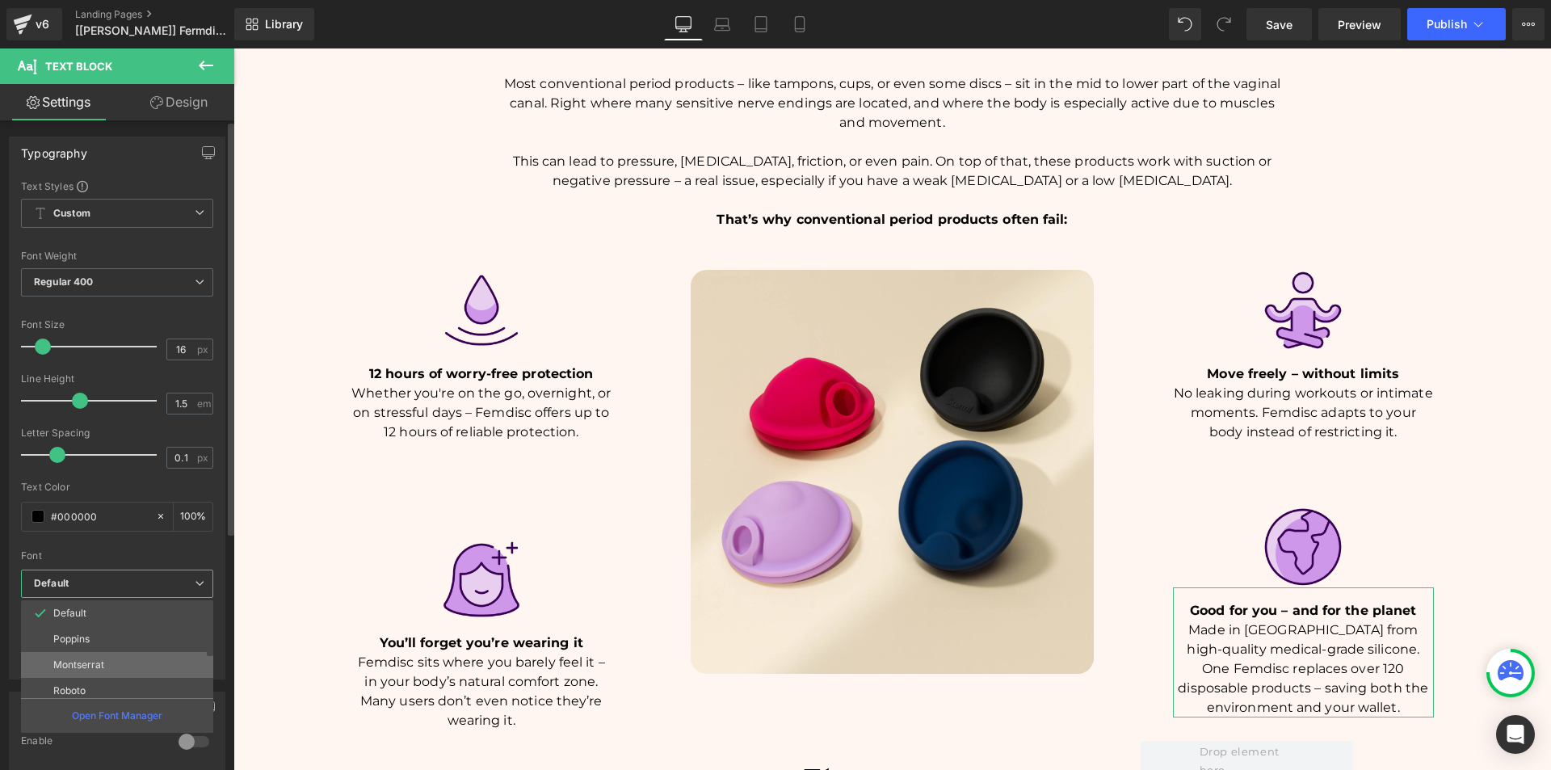
click at [97, 662] on p "Montserrat" at bounding box center [78, 664] width 51 height 11
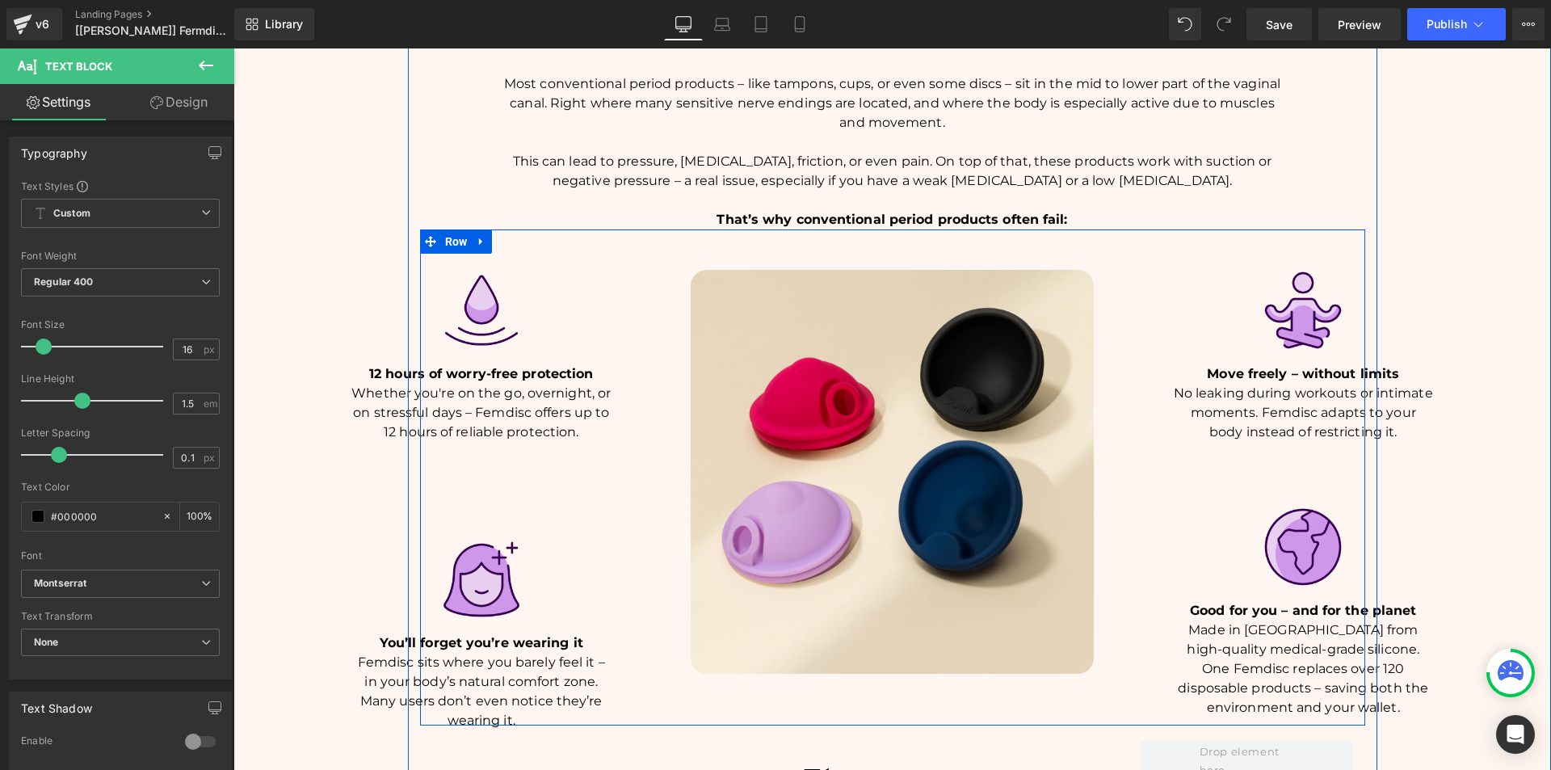
click at [1175, 384] on p "No leaking during workouts or intimate moments. Femdisc adapts to your body ins…" at bounding box center [1303, 413] width 261 height 58
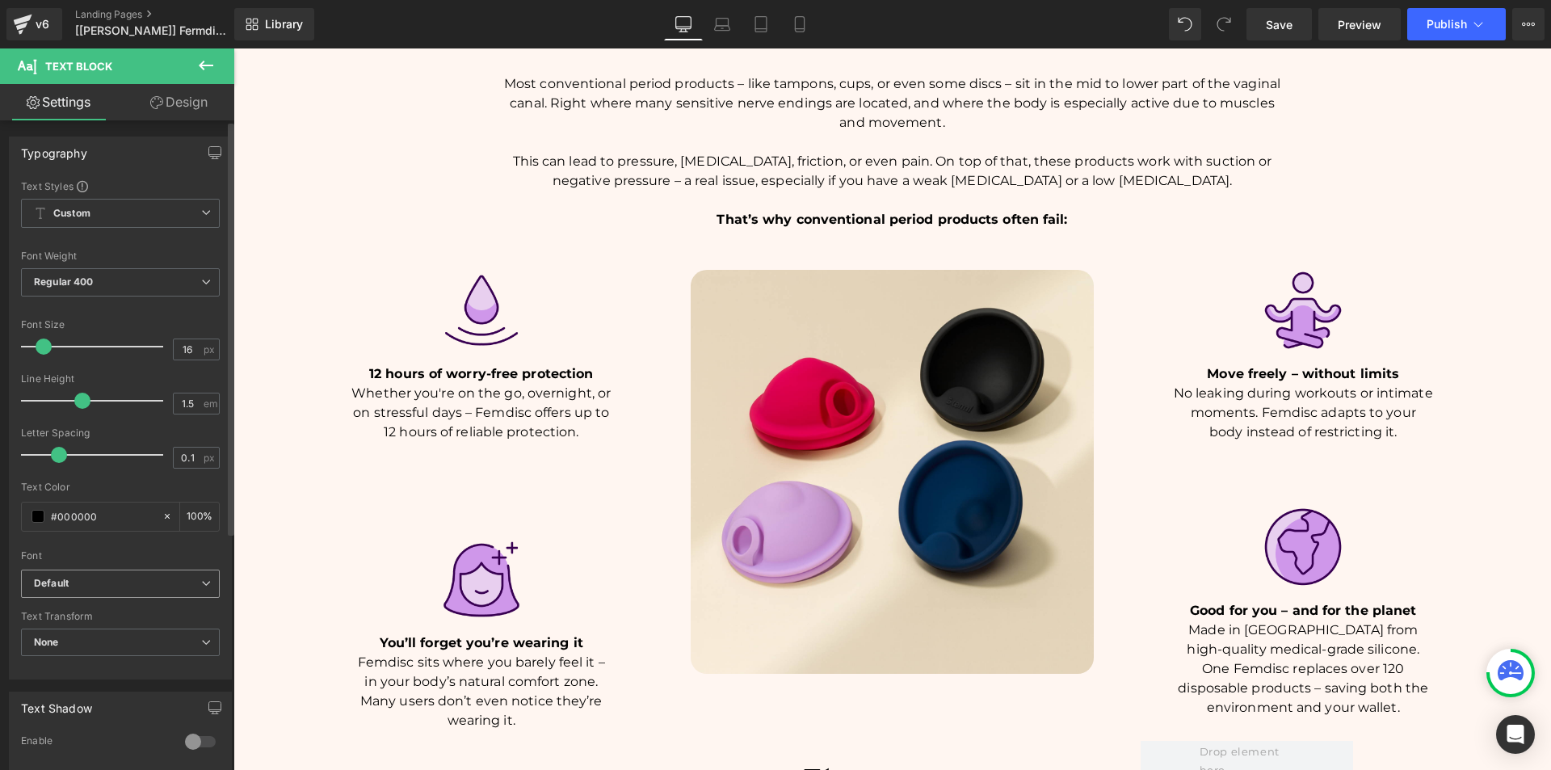
click at [58, 583] on icon "Default" at bounding box center [51, 584] width 35 height 14
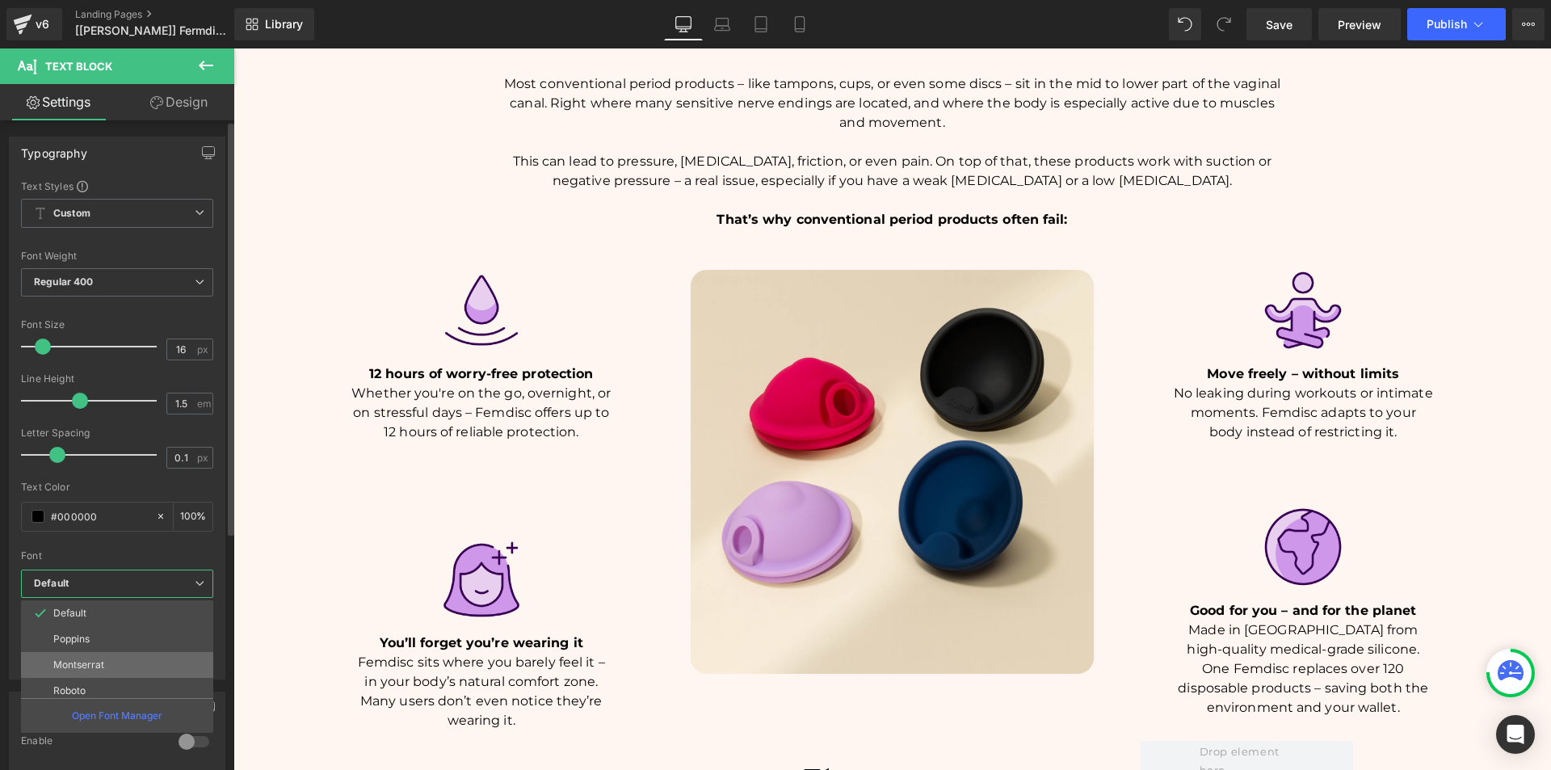
click at [100, 662] on p "Montserrat" at bounding box center [78, 664] width 51 height 11
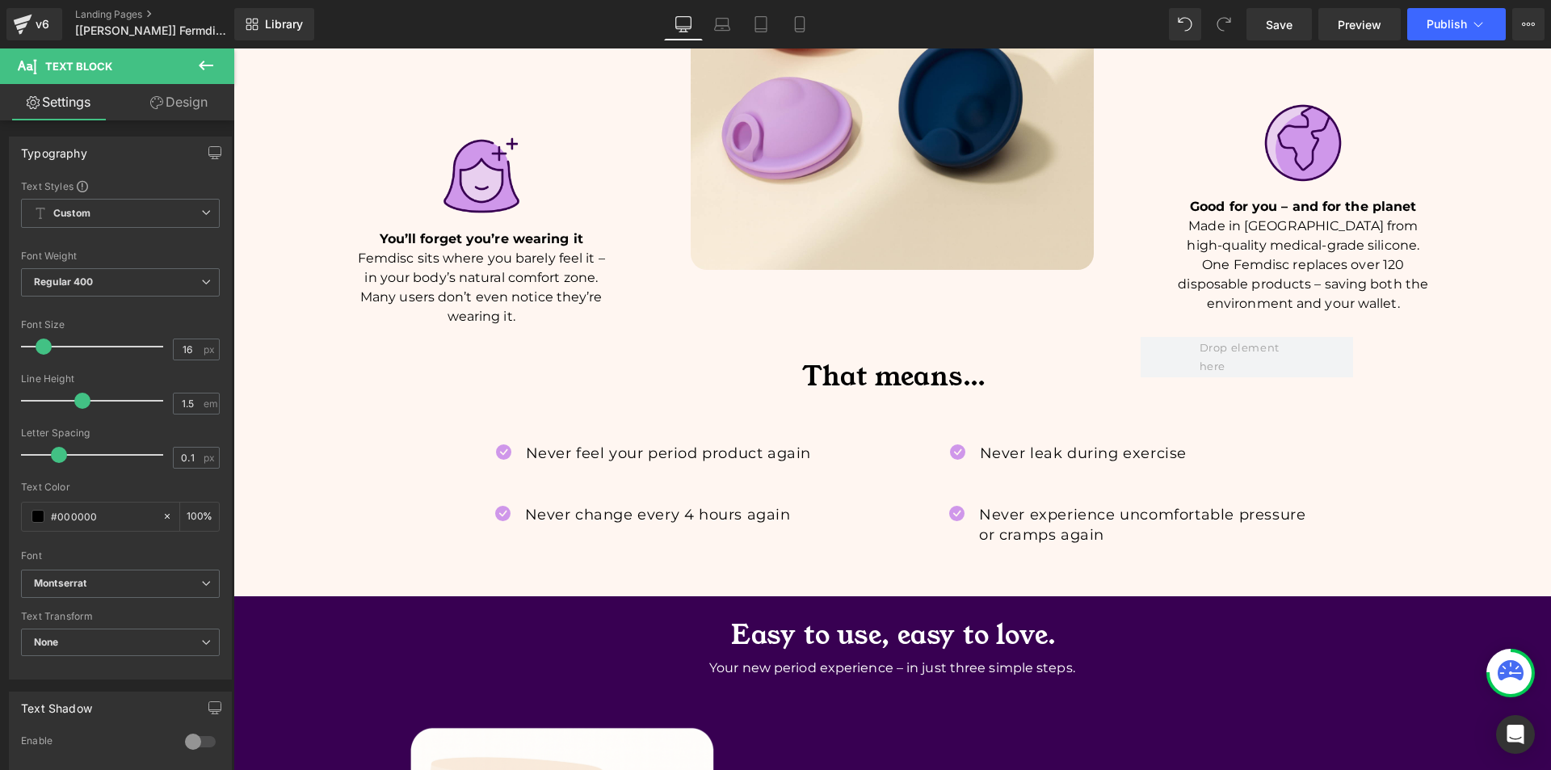
scroll to position [1938, 0]
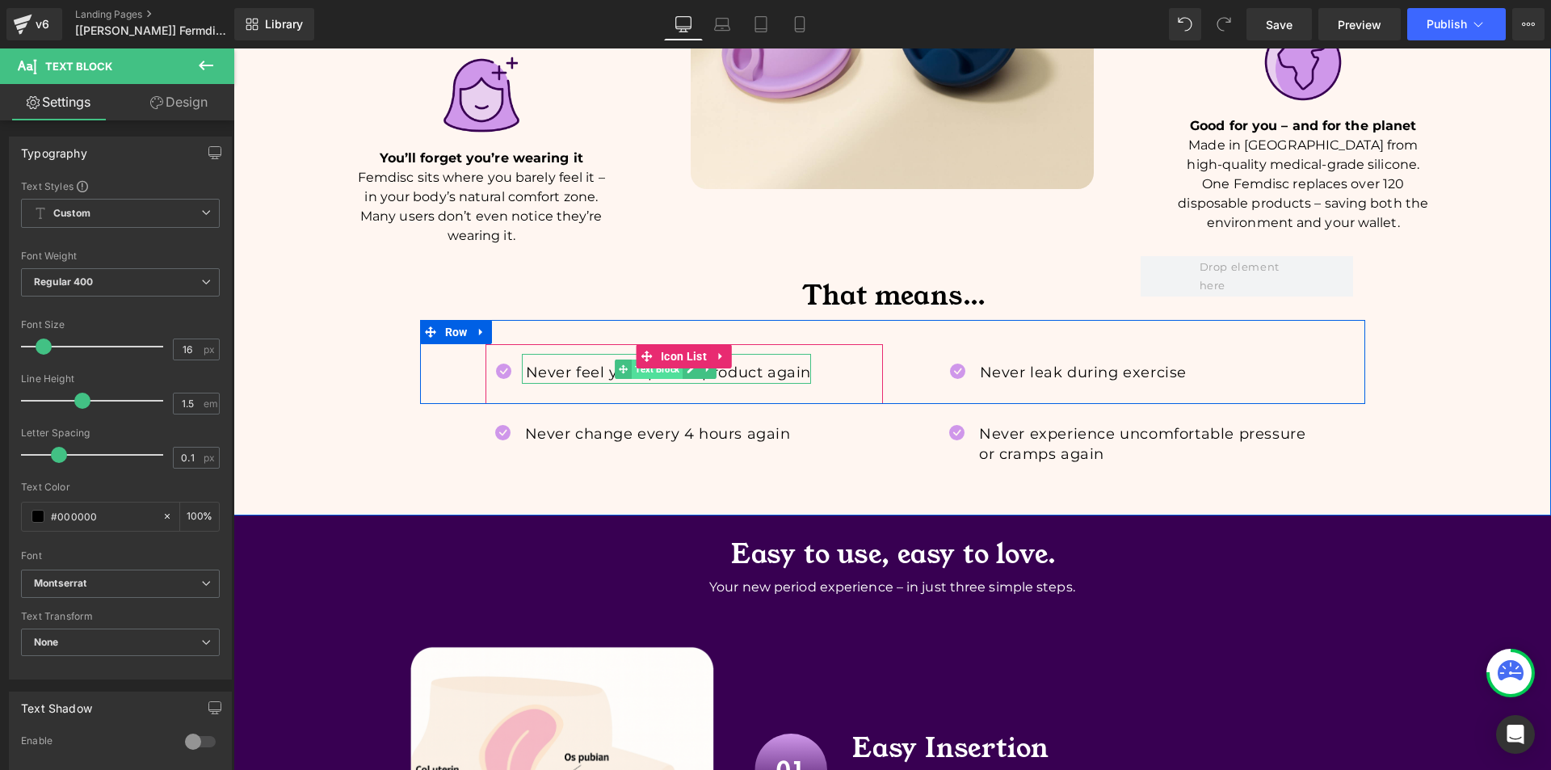
click at [659, 359] on span "Text Block" at bounding box center [657, 368] width 51 height 19
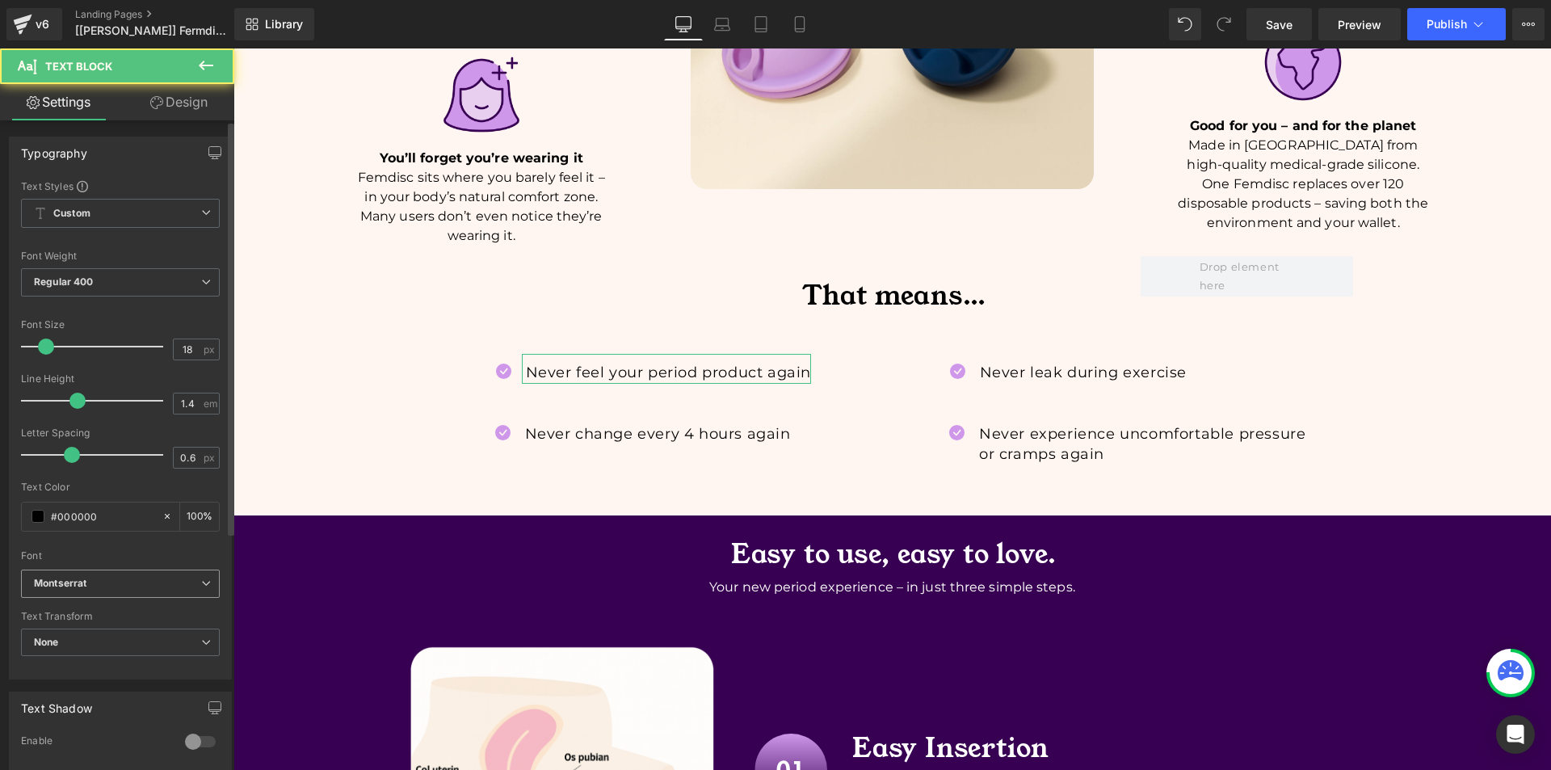
click at [86, 586] on icon "Montserrat" at bounding box center [60, 584] width 52 height 14
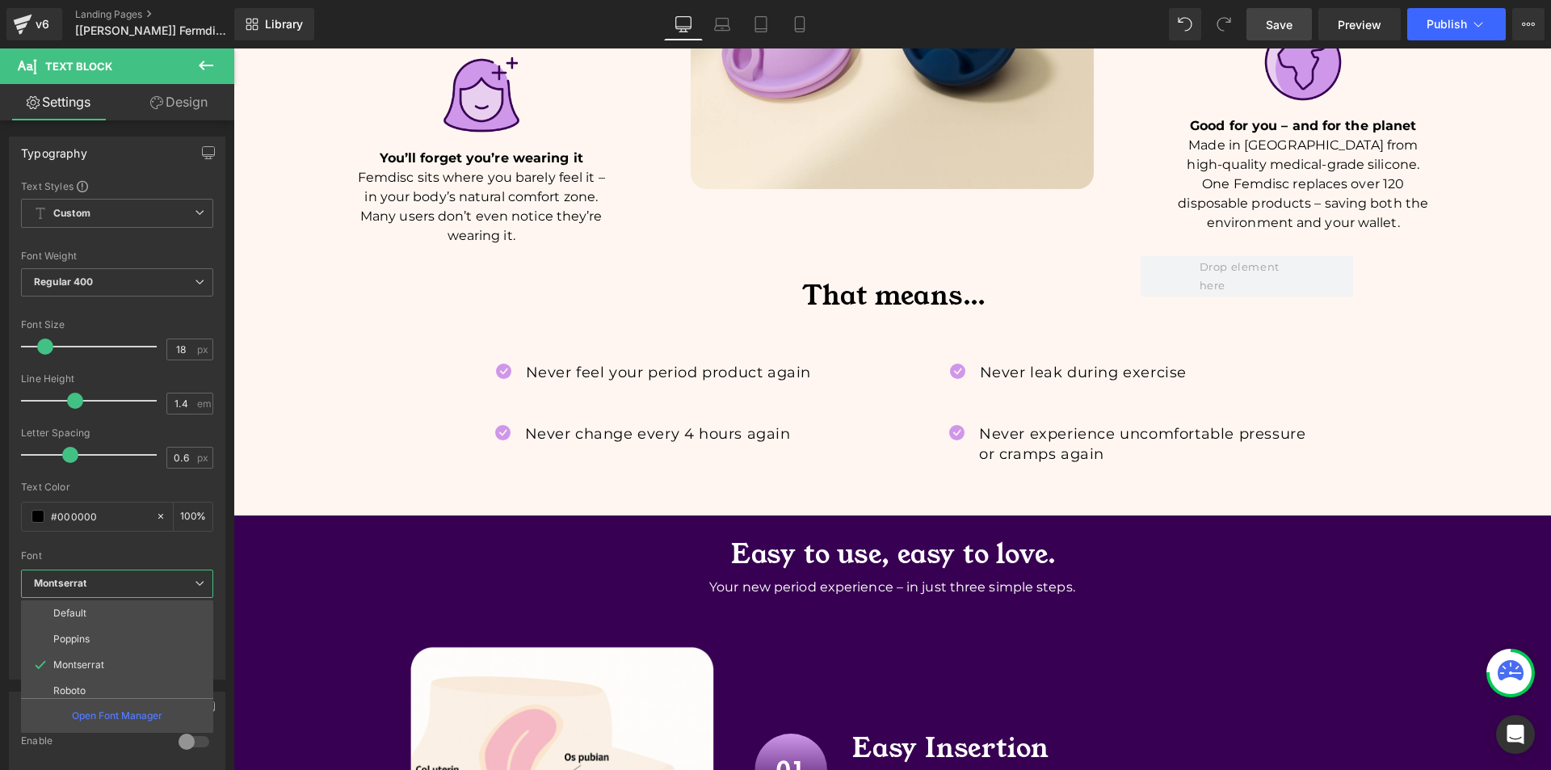
click at [1304, 20] on link "Save" at bounding box center [1278, 24] width 65 height 32
click at [1387, 10] on link "Preview" at bounding box center [1359, 24] width 82 height 32
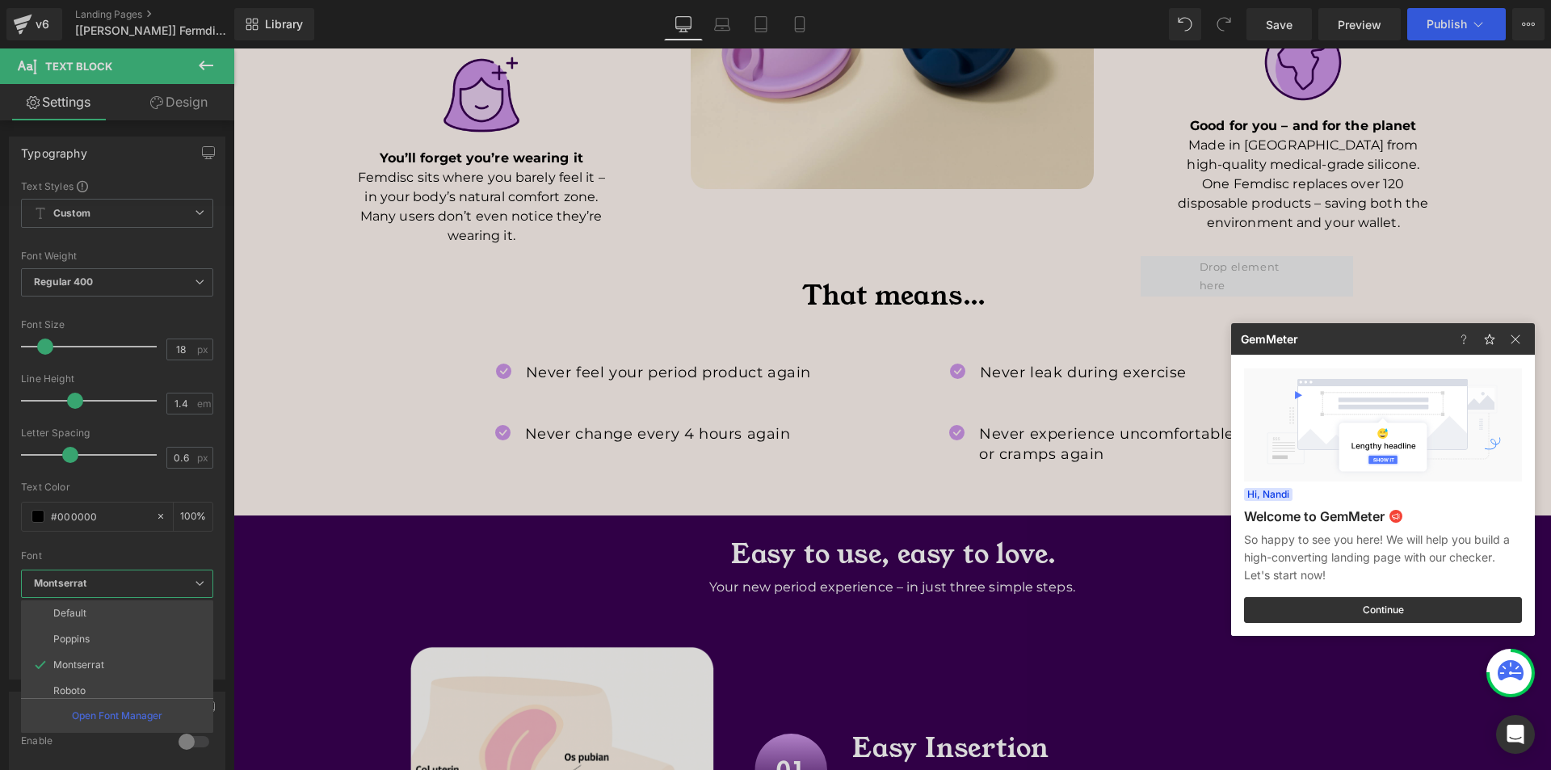
click at [1527, 349] on div at bounding box center [1493, 338] width 84 height 31
click at [0, 0] on img at bounding box center [0, 0] width 0 height 0
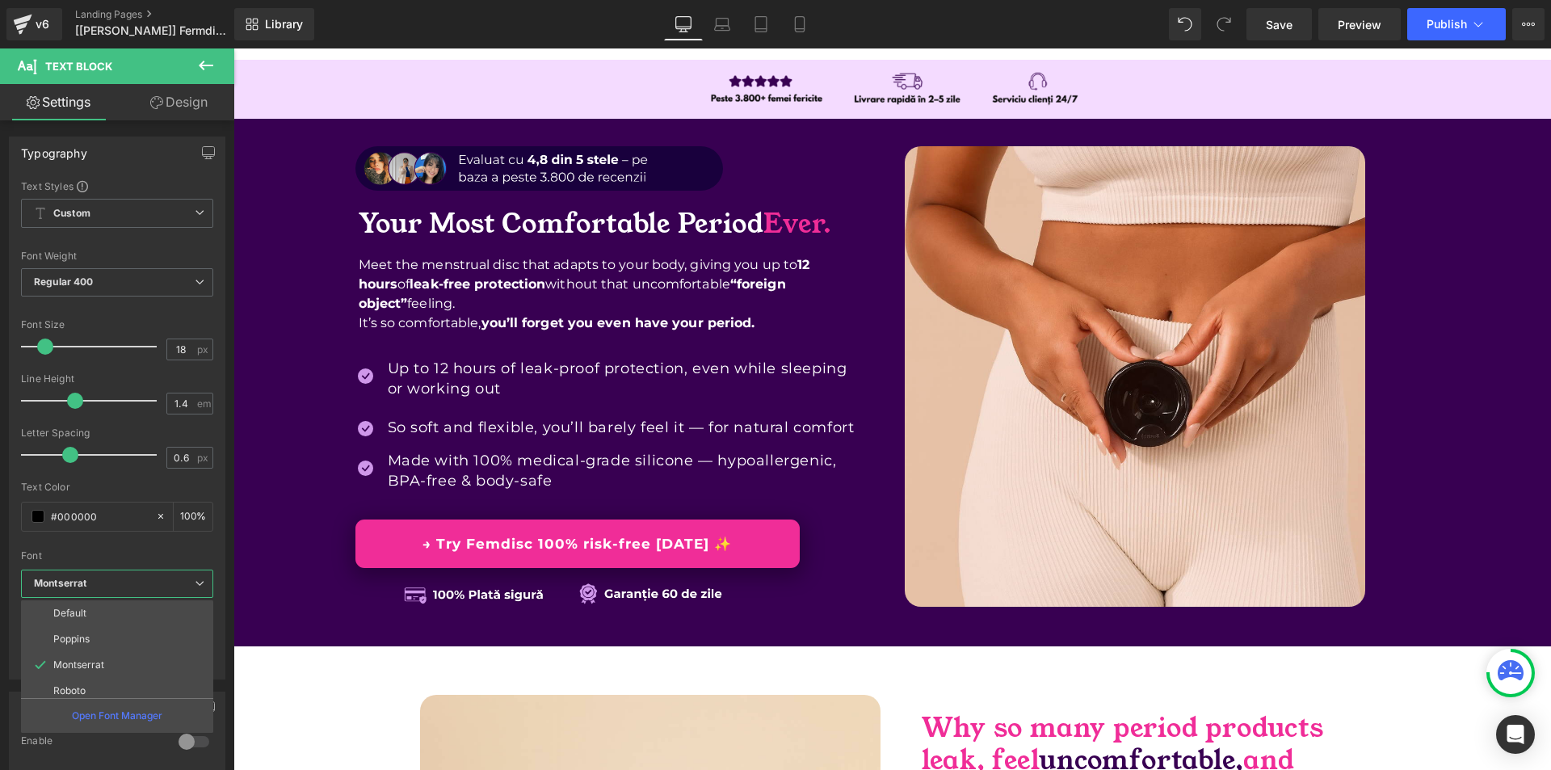
scroll to position [0, 0]
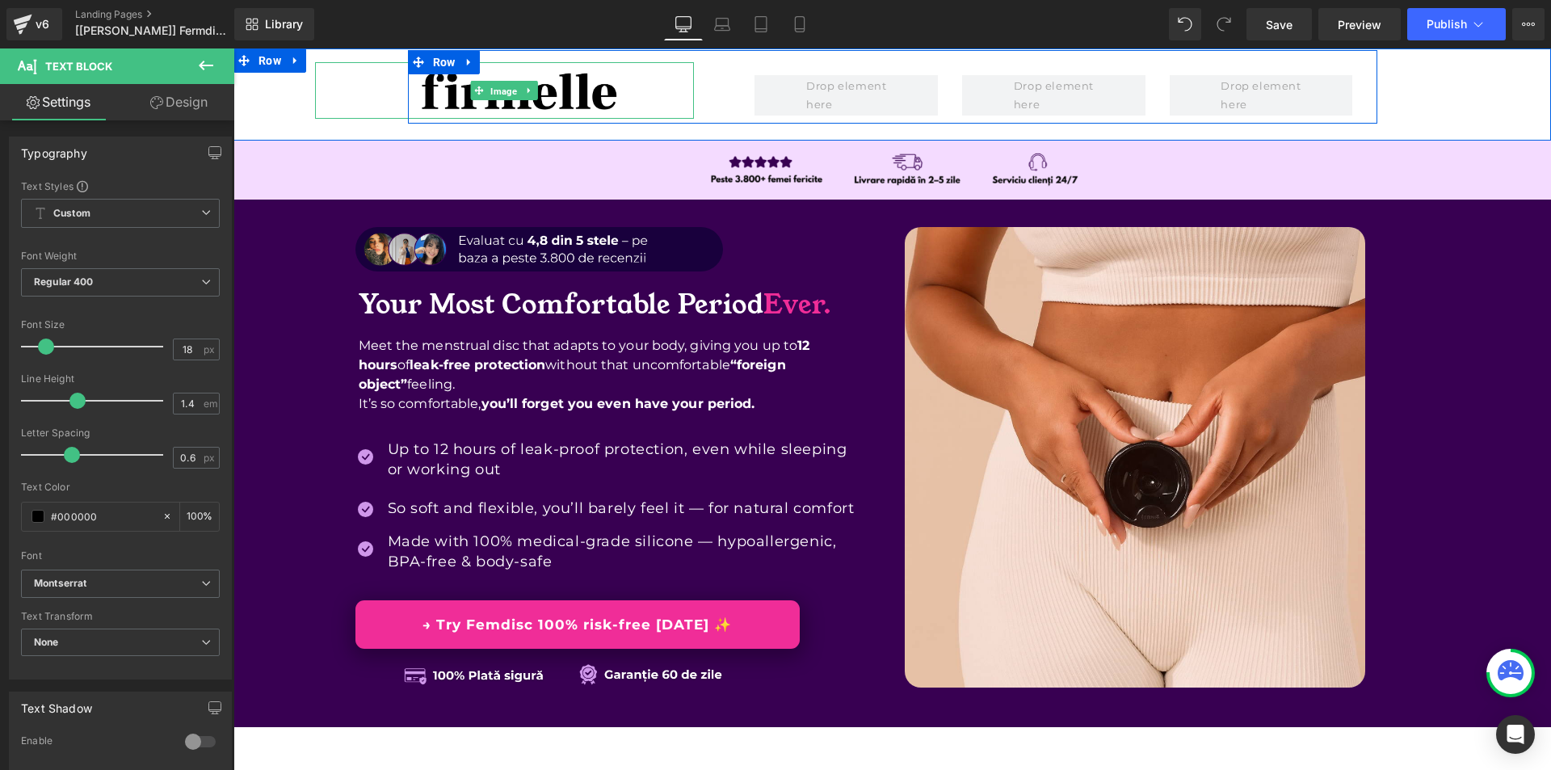
click at [499, 96] on span "Image" at bounding box center [504, 91] width 33 height 19
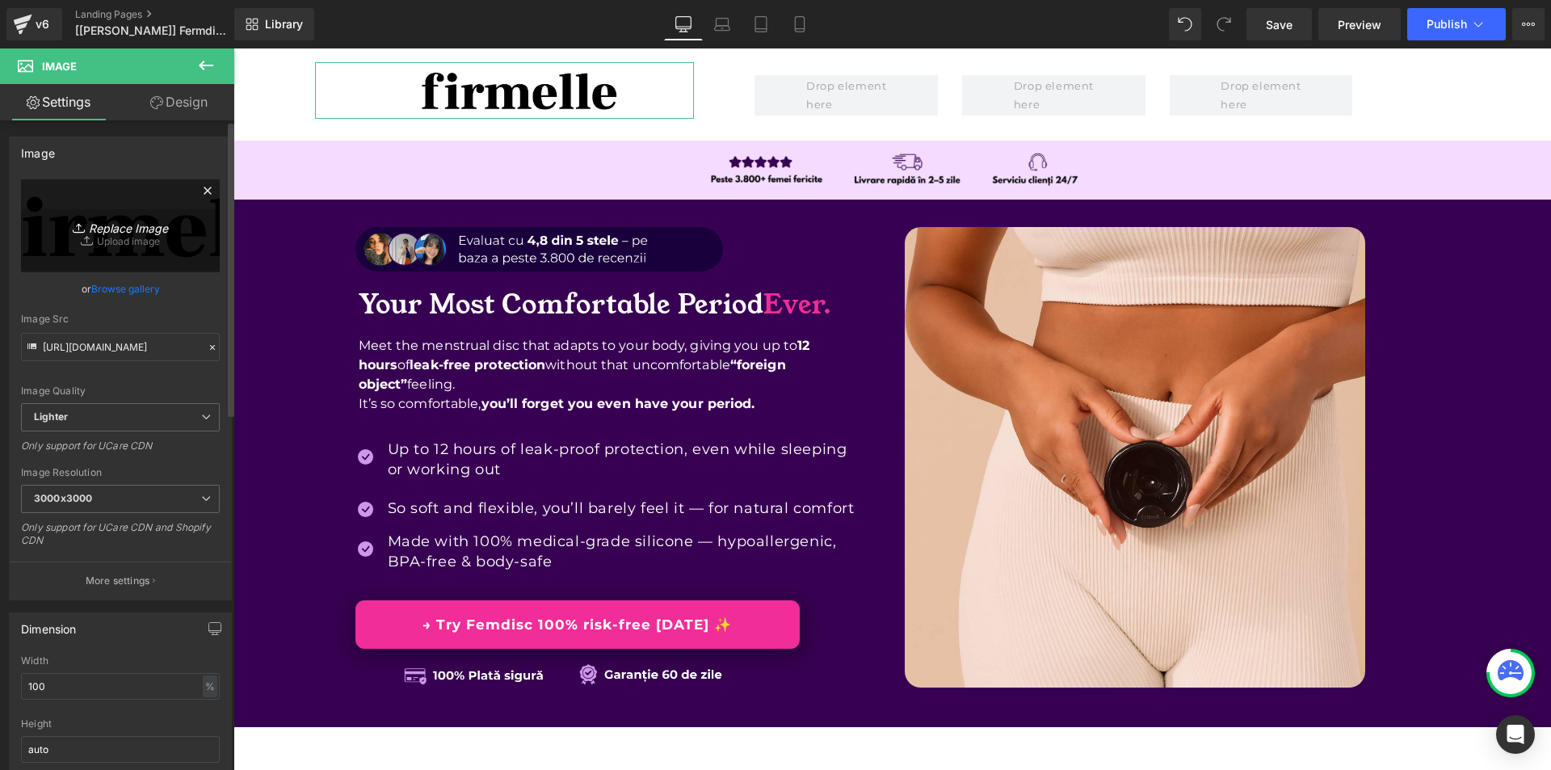
click at [149, 250] on link "Replace Image" at bounding box center [120, 225] width 199 height 93
type input "C:\fakepath\hr trust badges below (1800 x 400 képpont) (14).png"
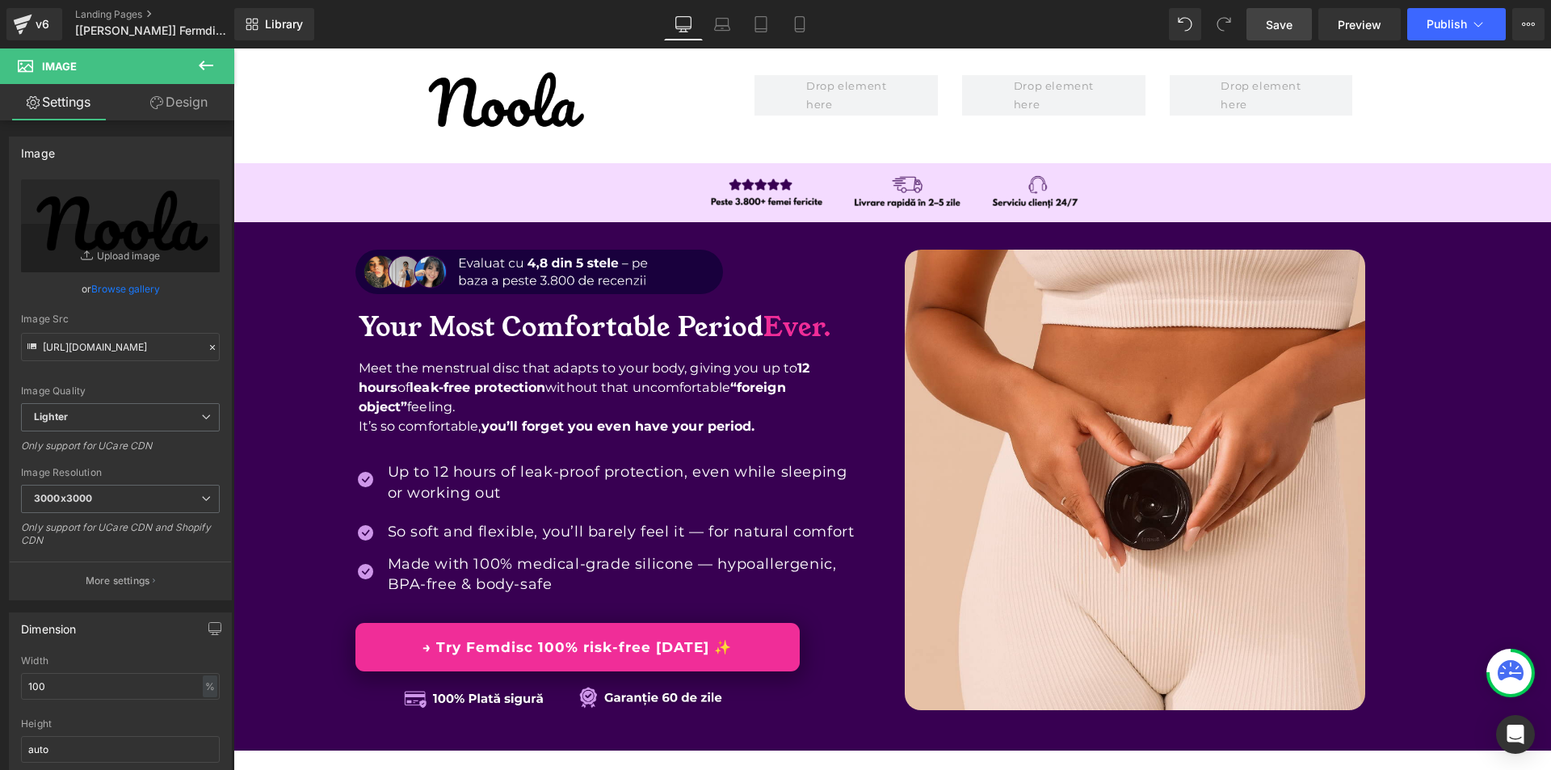
drag, startPoint x: 1285, startPoint y: 10, endPoint x: 987, endPoint y: 15, distance: 298.1
click at [1285, 10] on link "Save" at bounding box center [1278, 24] width 65 height 32
click at [108, 345] on input "[URL][DOMAIN_NAME]" at bounding box center [120, 347] width 199 height 28
drag, startPoint x: 108, startPoint y: 345, endPoint x: 124, endPoint y: 100, distance: 245.3
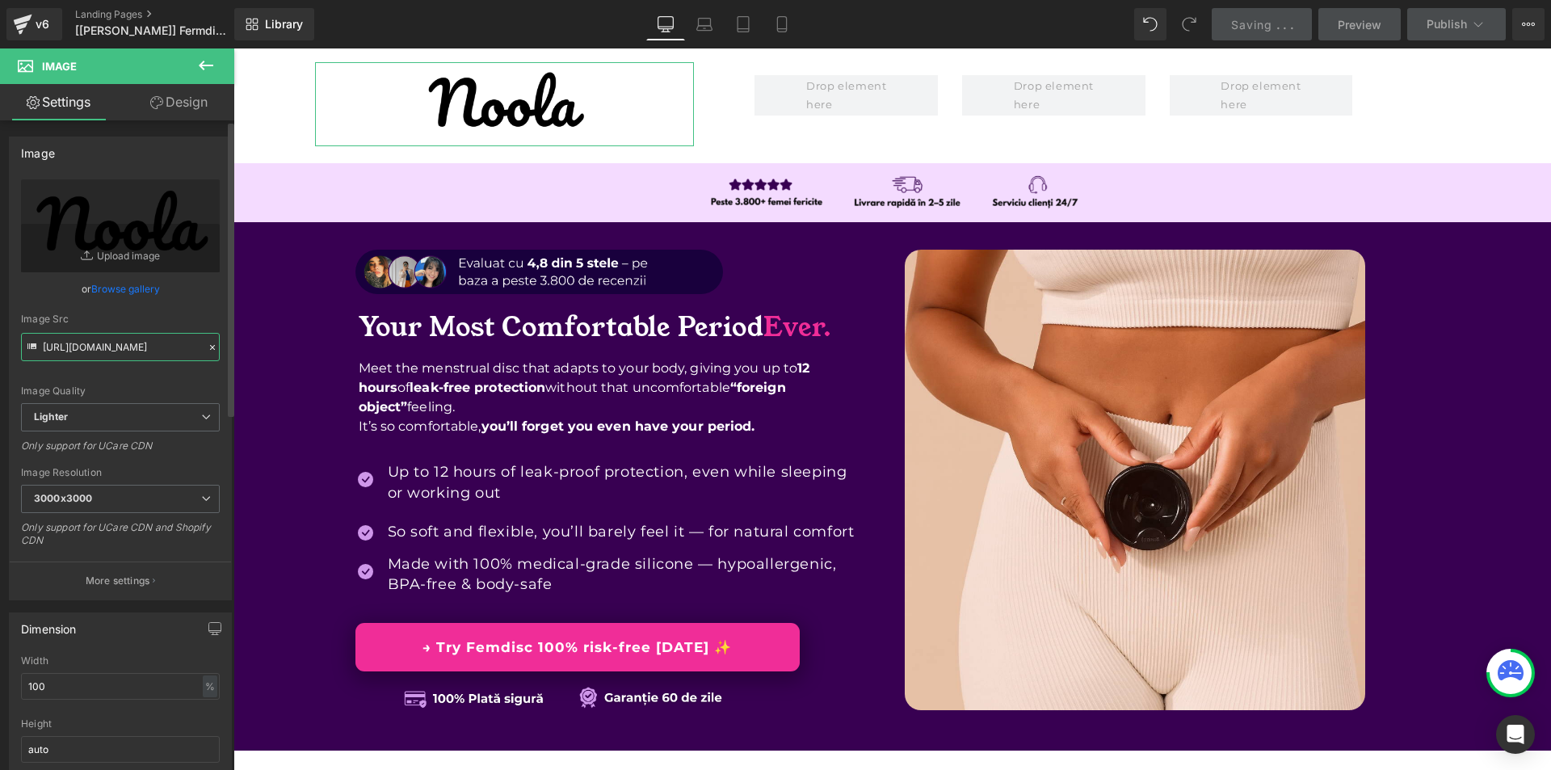
click at [108, 345] on input "[URL][DOMAIN_NAME]" at bounding box center [120, 347] width 199 height 28
type input "[URL][DOMAIN_NAME]"
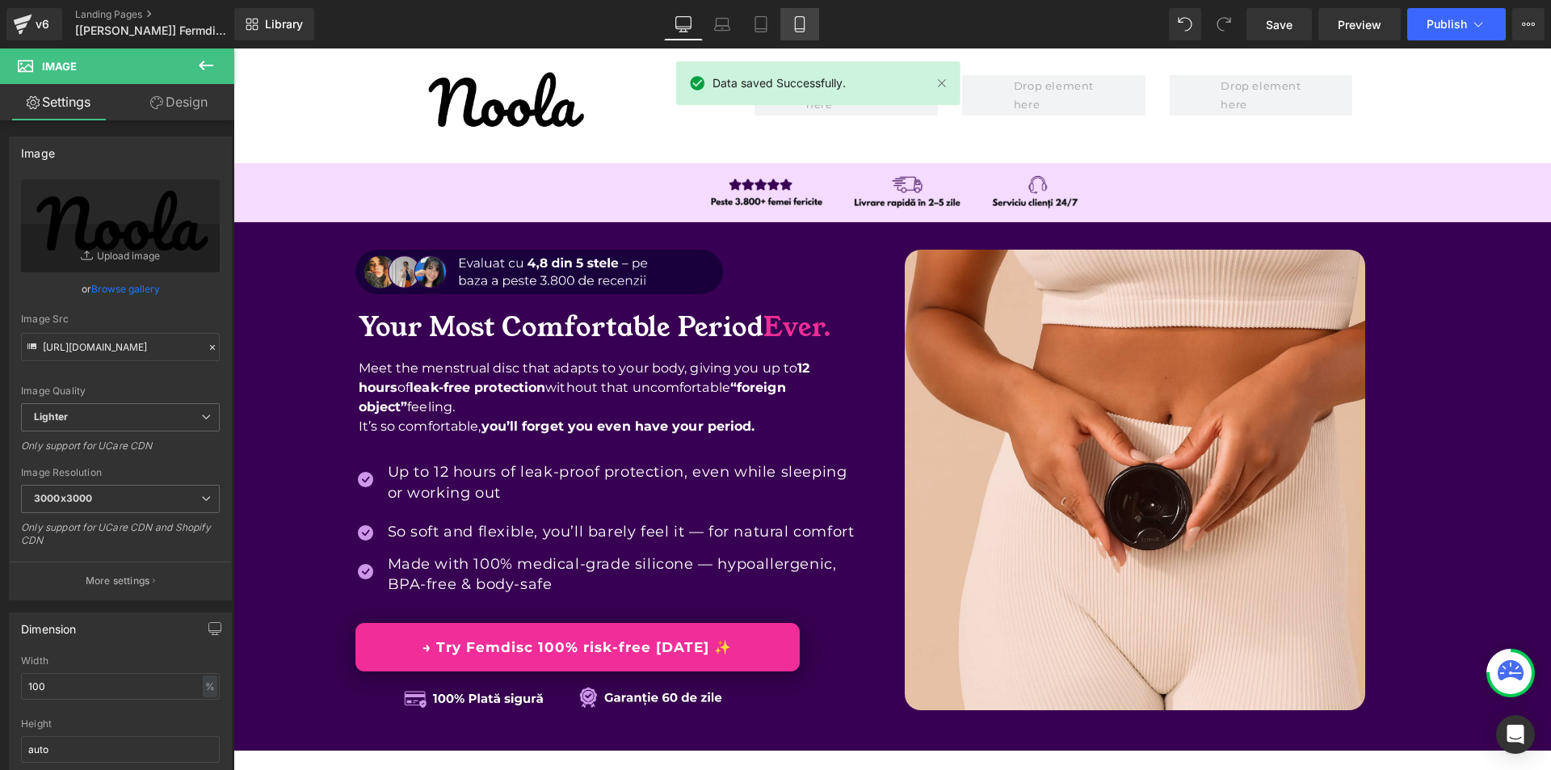
click at [799, 11] on link "Mobile" at bounding box center [799, 24] width 39 height 32
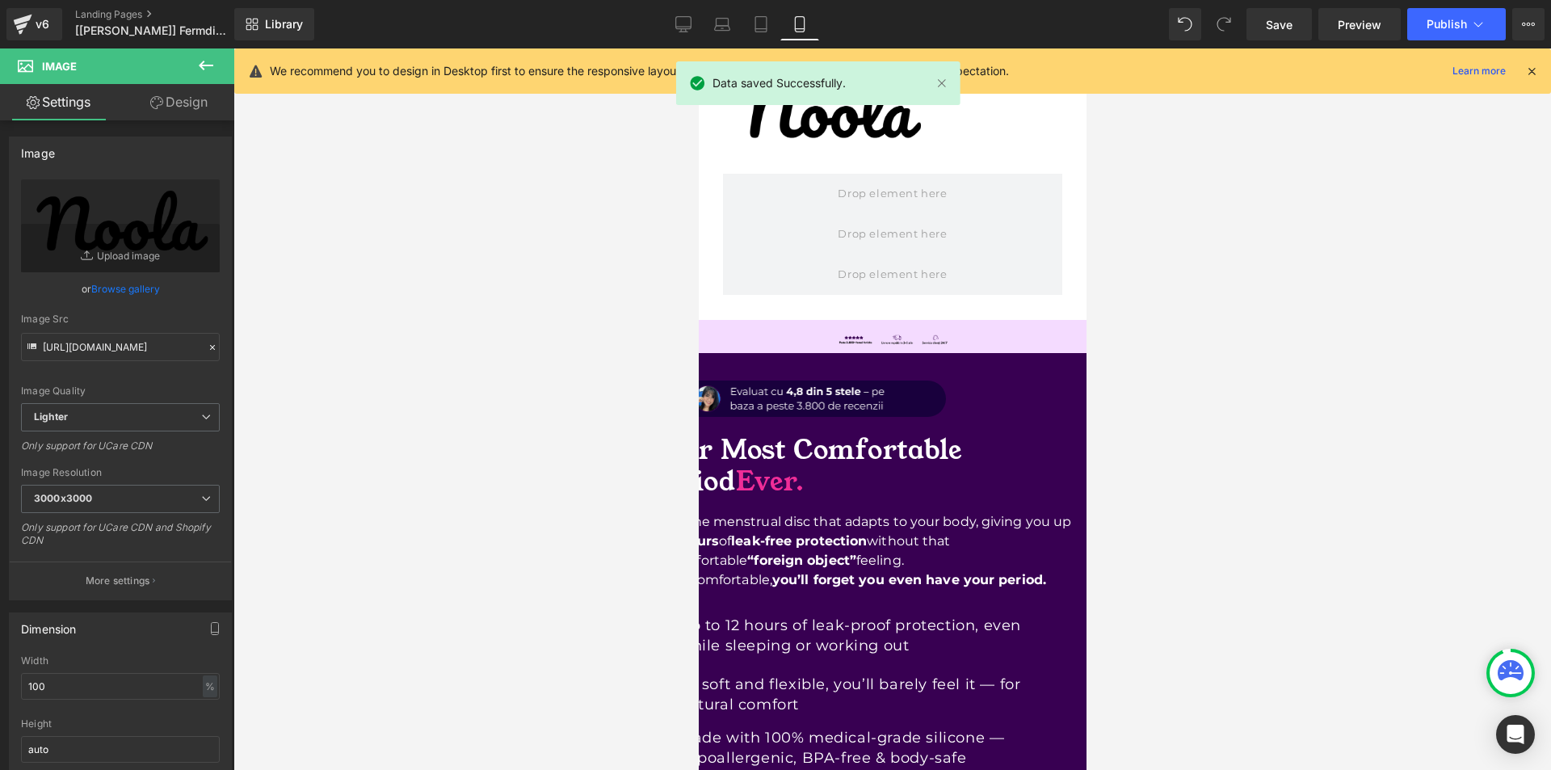
click at [1531, 71] on icon at bounding box center [1531, 71] width 15 height 15
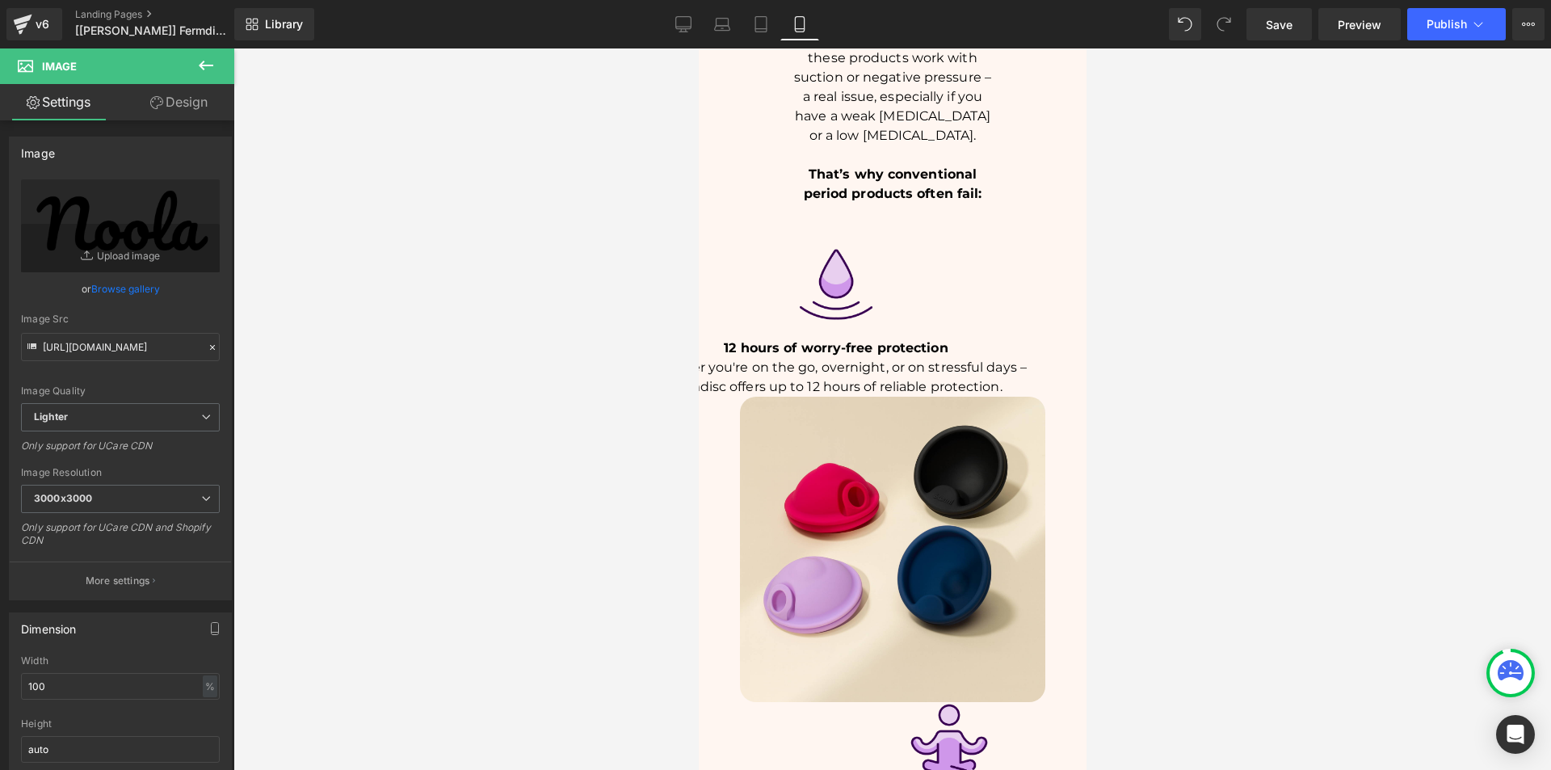
scroll to position [3715, 0]
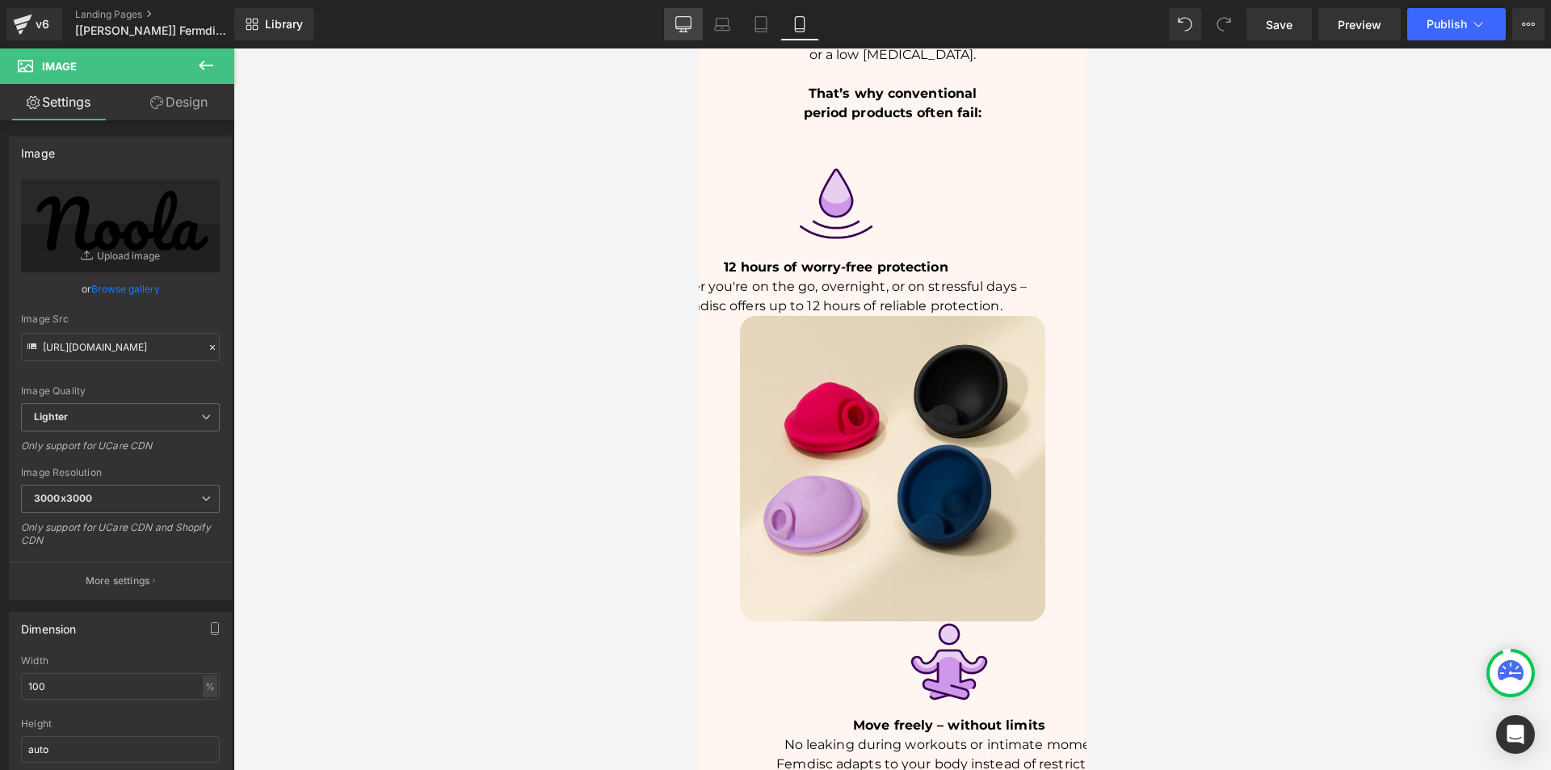
click at [688, 26] on icon at bounding box center [683, 24] width 16 height 16
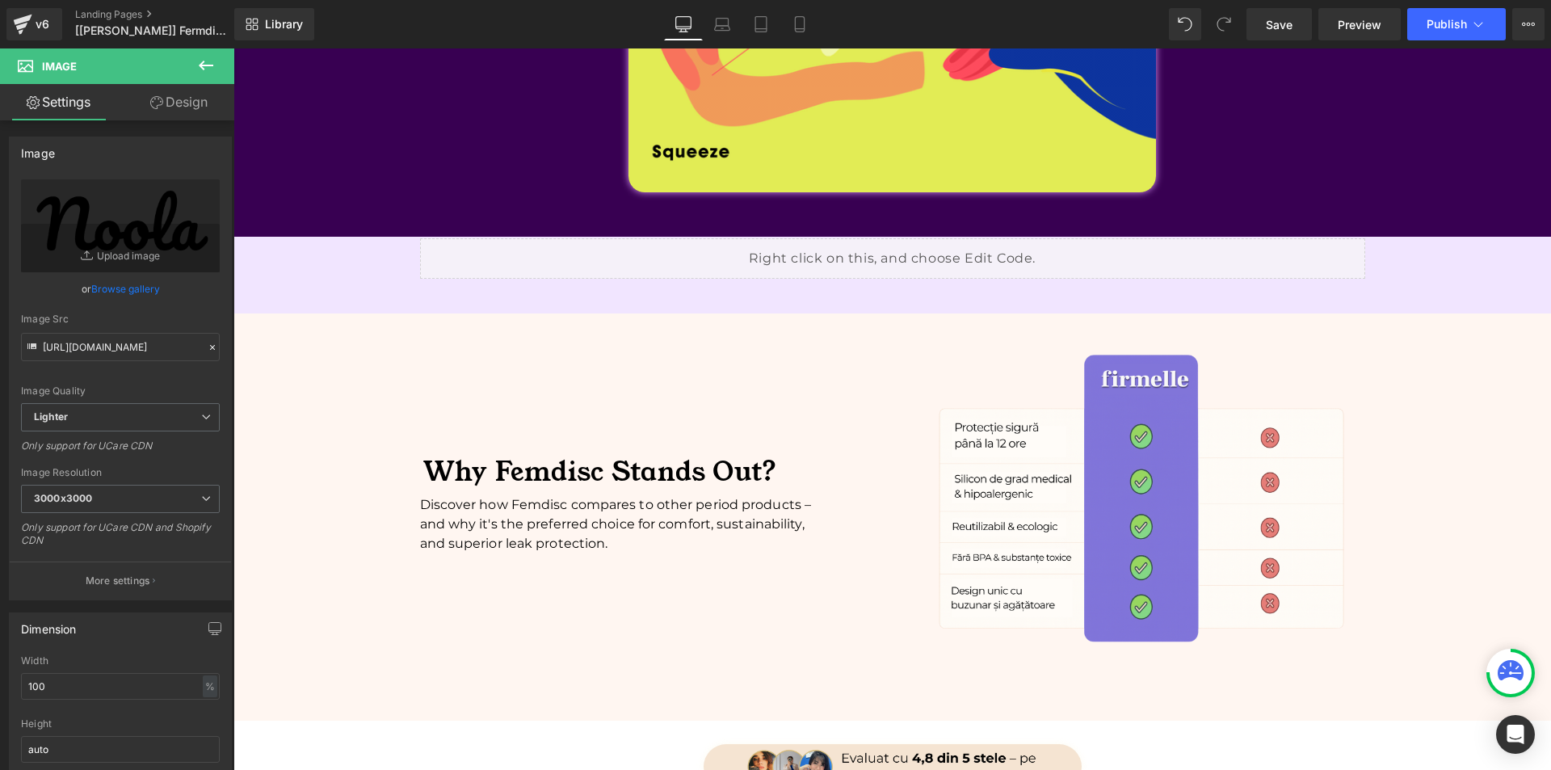
scroll to position [0, 0]
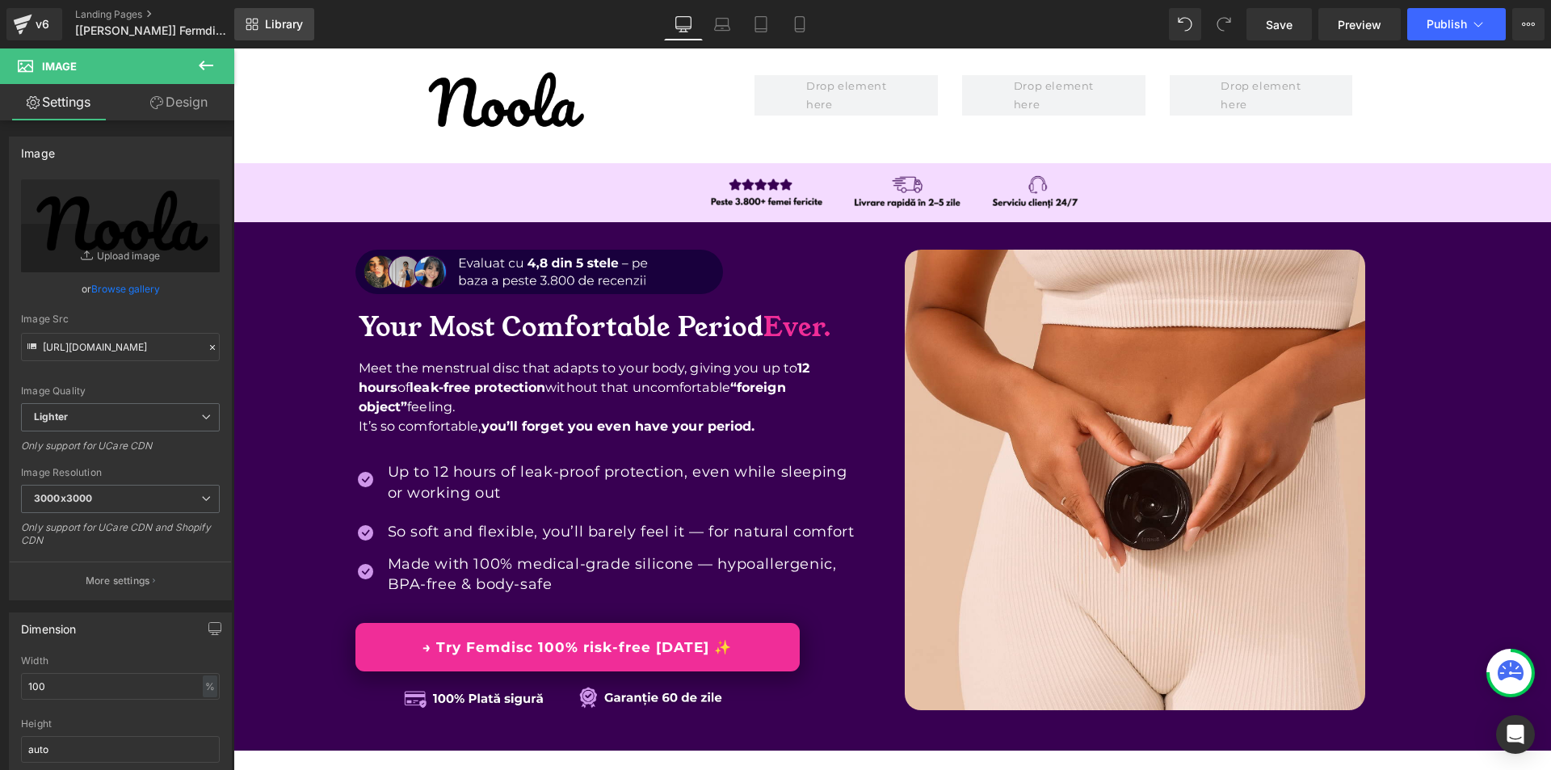
click at [295, 36] on link "Library" at bounding box center [274, 24] width 80 height 32
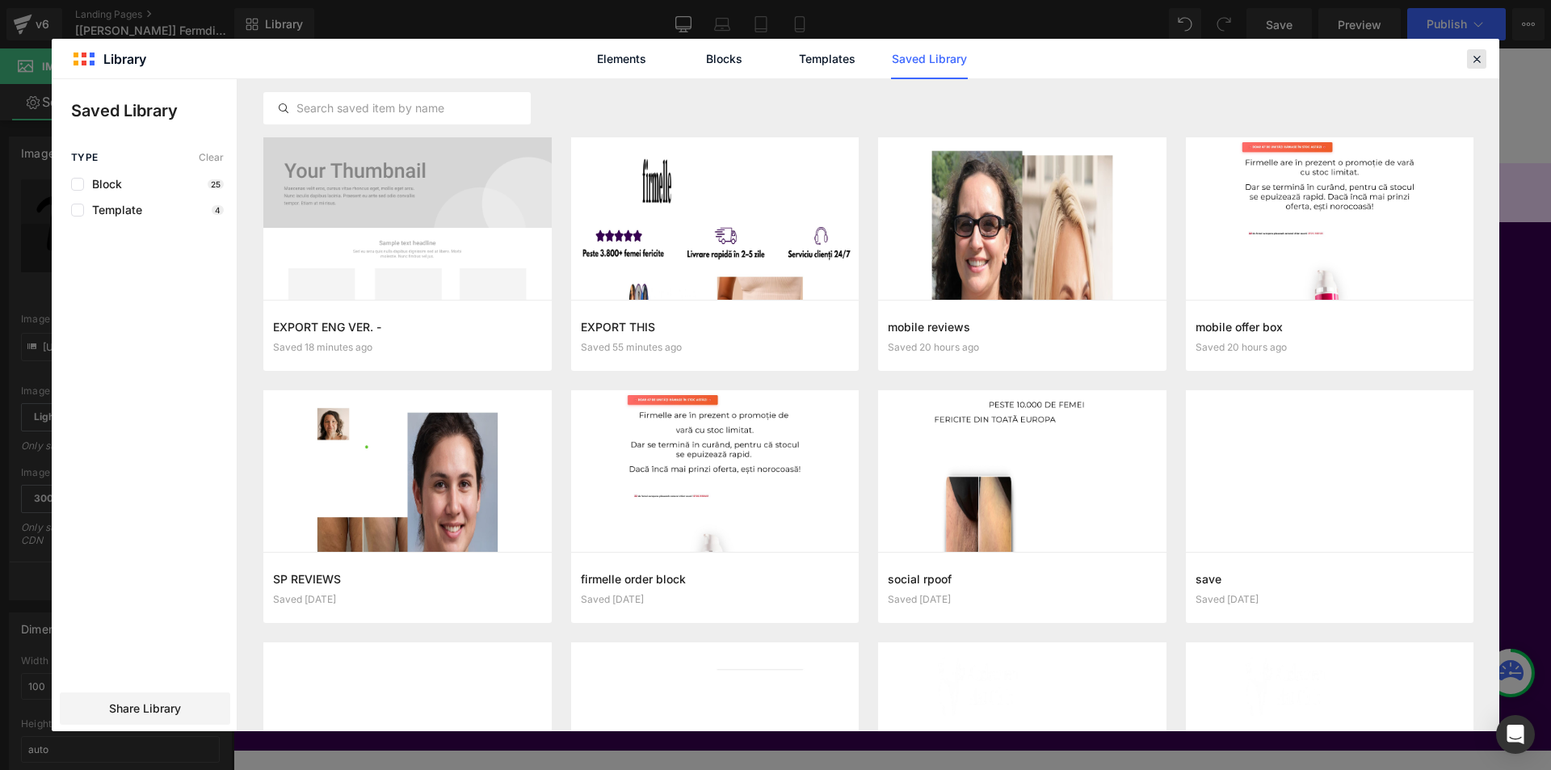
click at [0, 0] on div at bounding box center [0, 0] width 0 height 0
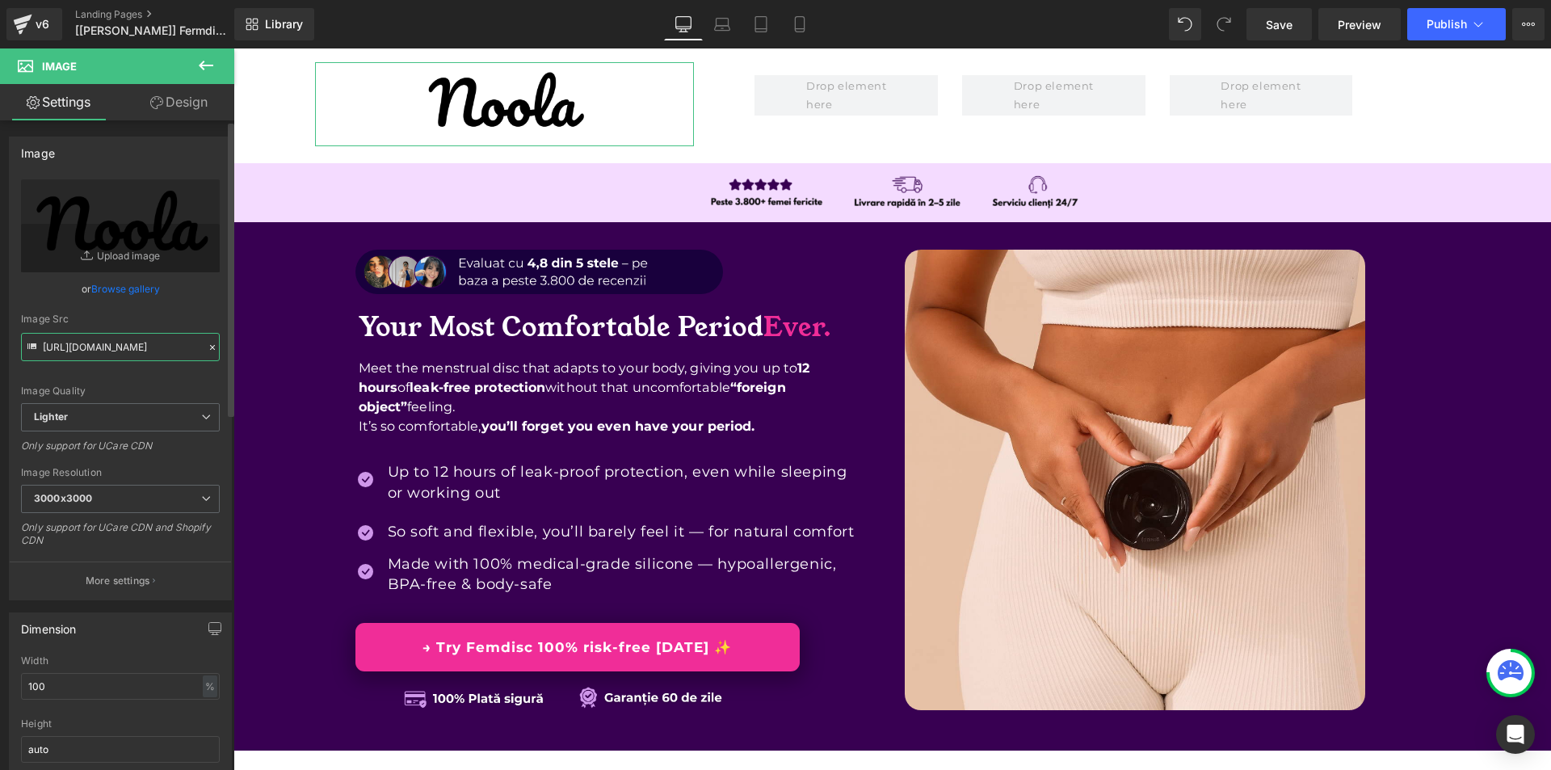
click at [144, 342] on input "[URL][DOMAIN_NAME]" at bounding box center [120, 347] width 199 height 28
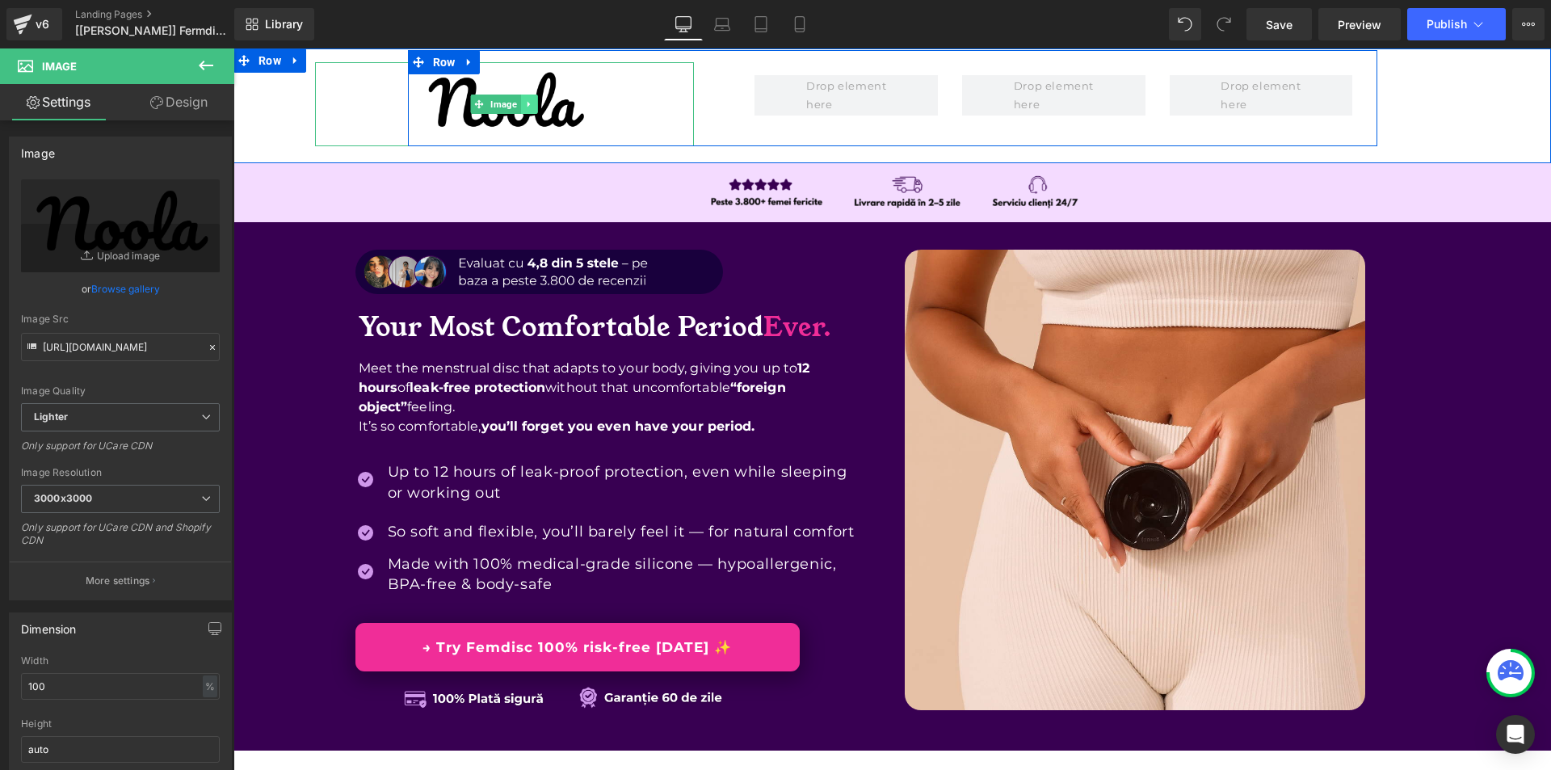
click at [523, 98] on link at bounding box center [529, 103] width 17 height 19
click at [535, 103] on icon at bounding box center [537, 104] width 9 height 9
